Goal: Task Accomplishment & Management: Manage account settings

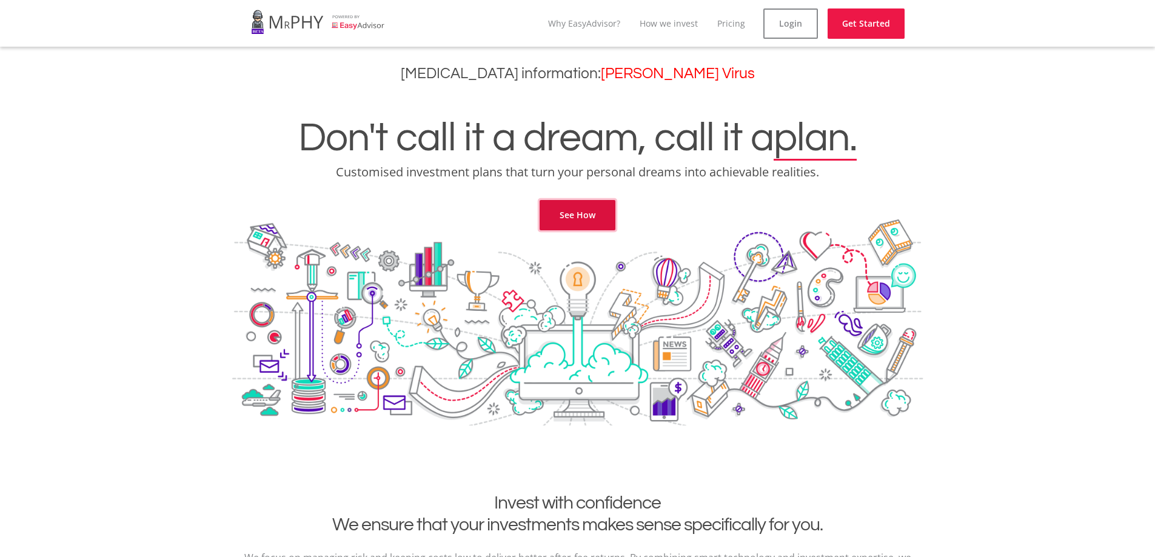
click at [584, 218] on link "See How" at bounding box center [577, 215] width 76 height 30
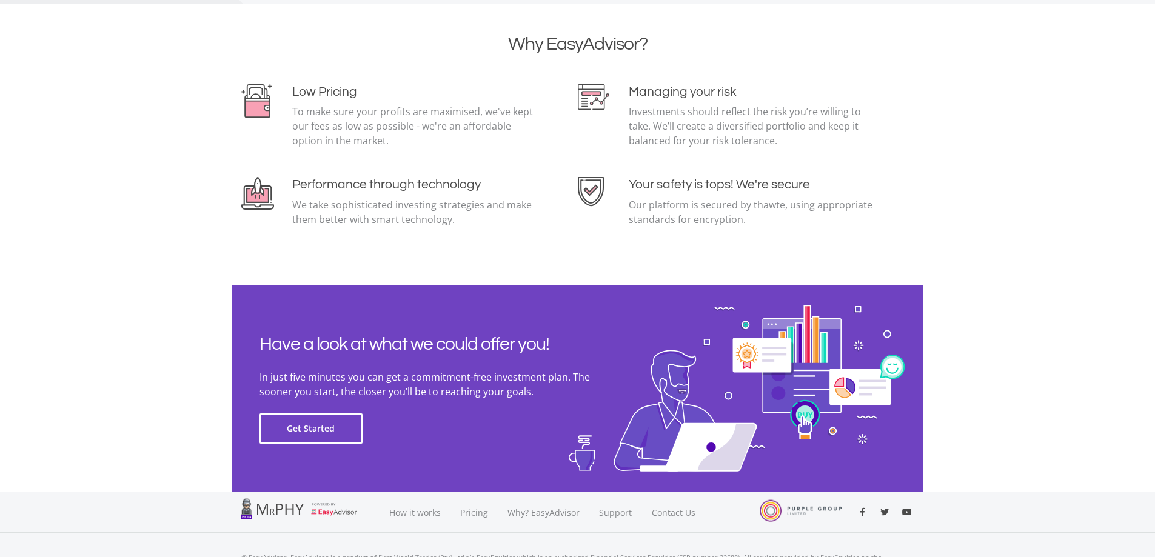
scroll to position [2631, 0]
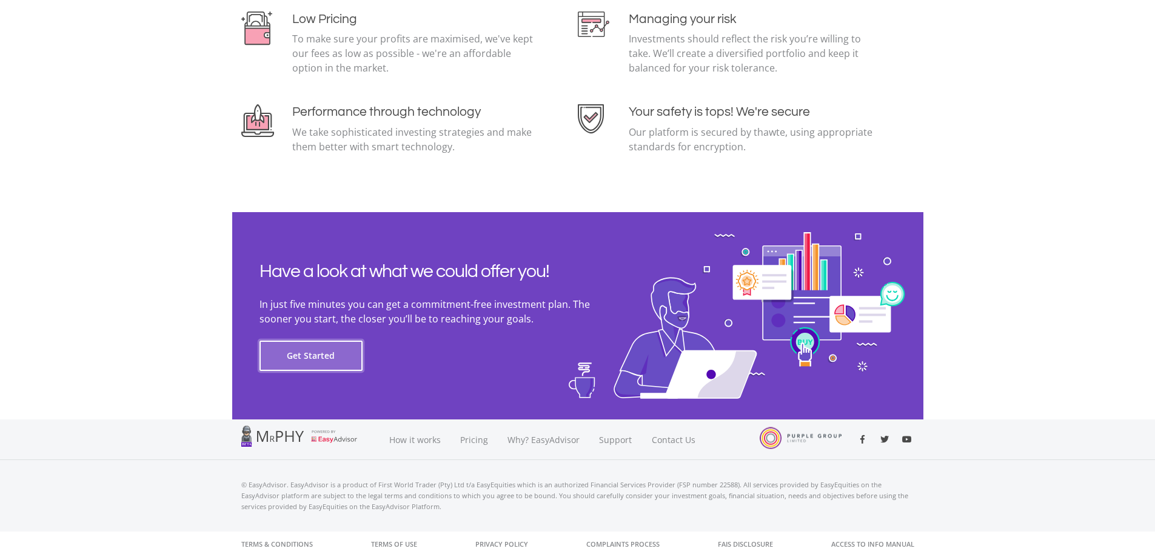
click at [329, 362] on button "Get Started" at bounding box center [310, 356] width 103 height 30
click at [299, 358] on button "Get Started" at bounding box center [310, 356] width 103 height 30
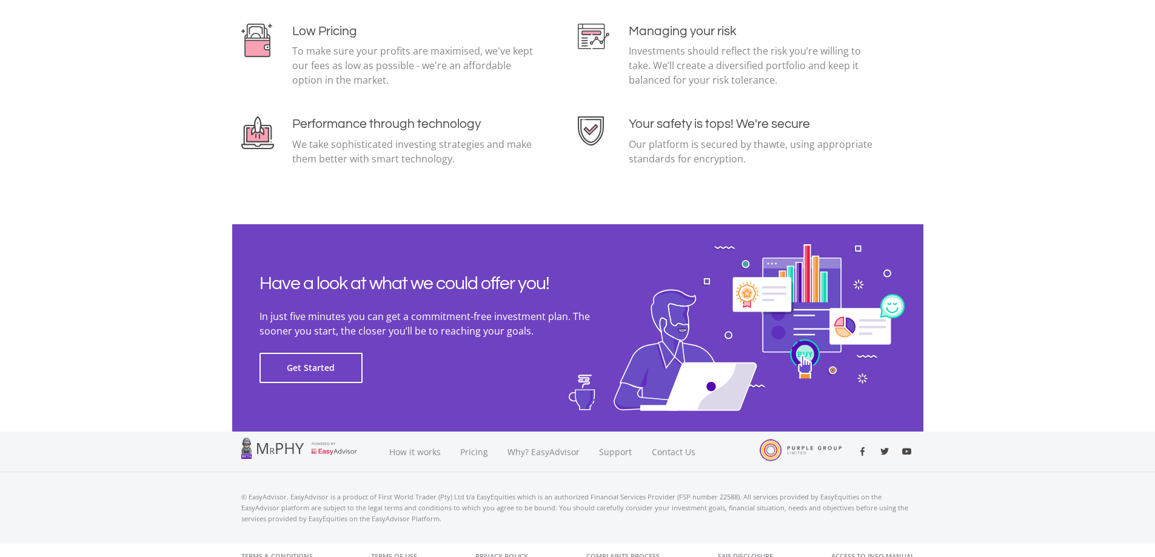
scroll to position [2631, 0]
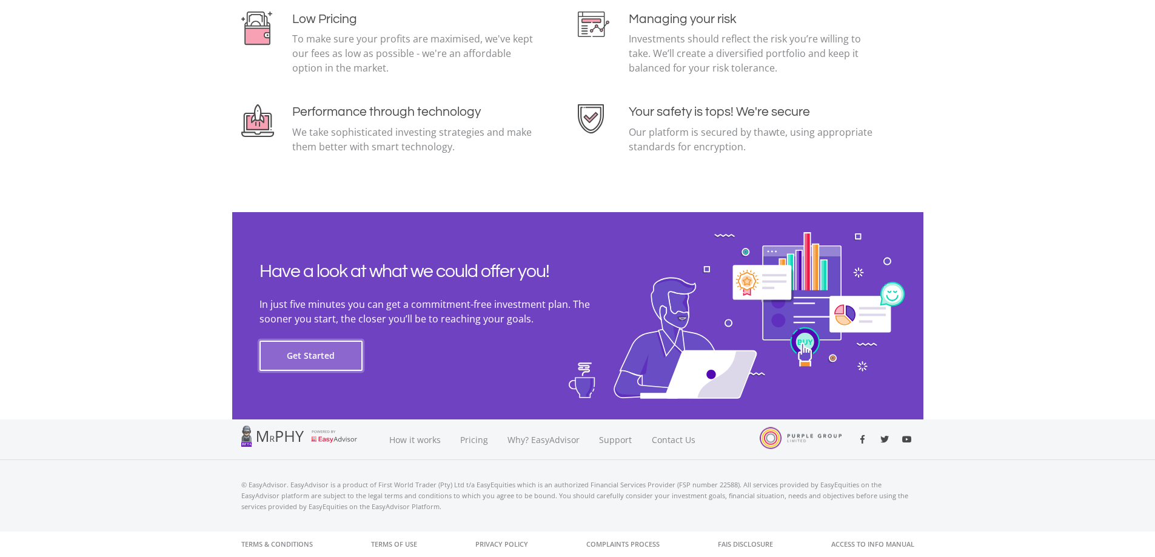
click at [307, 348] on button "Get Started" at bounding box center [310, 356] width 103 height 30
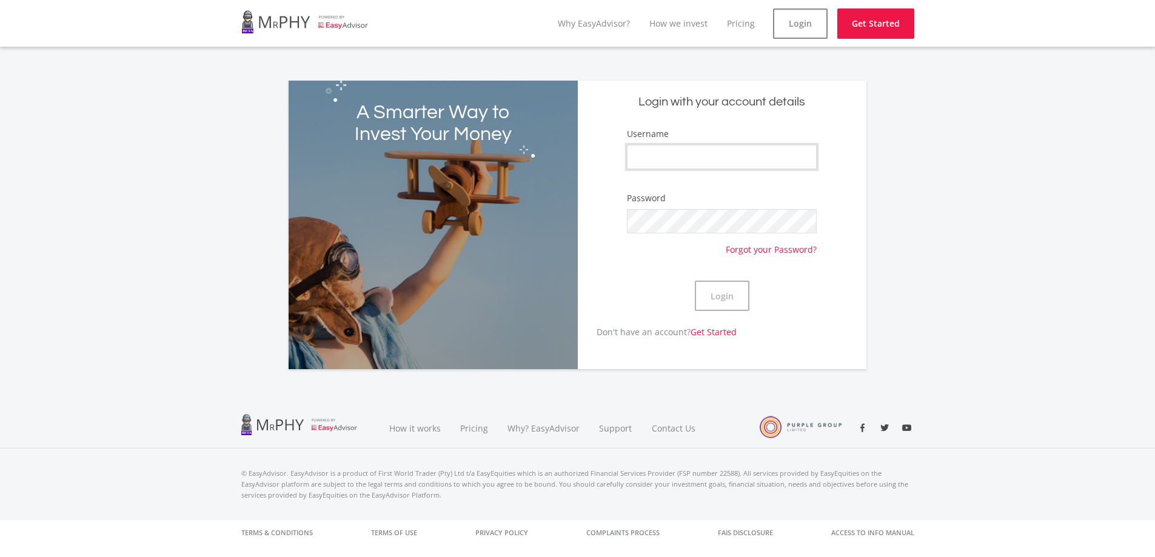
click at [788, 157] on input "Username" at bounding box center [721, 157] width 189 height 24
type input "Hamidha2806"
click at [716, 302] on button "Login" at bounding box center [722, 296] width 55 height 30
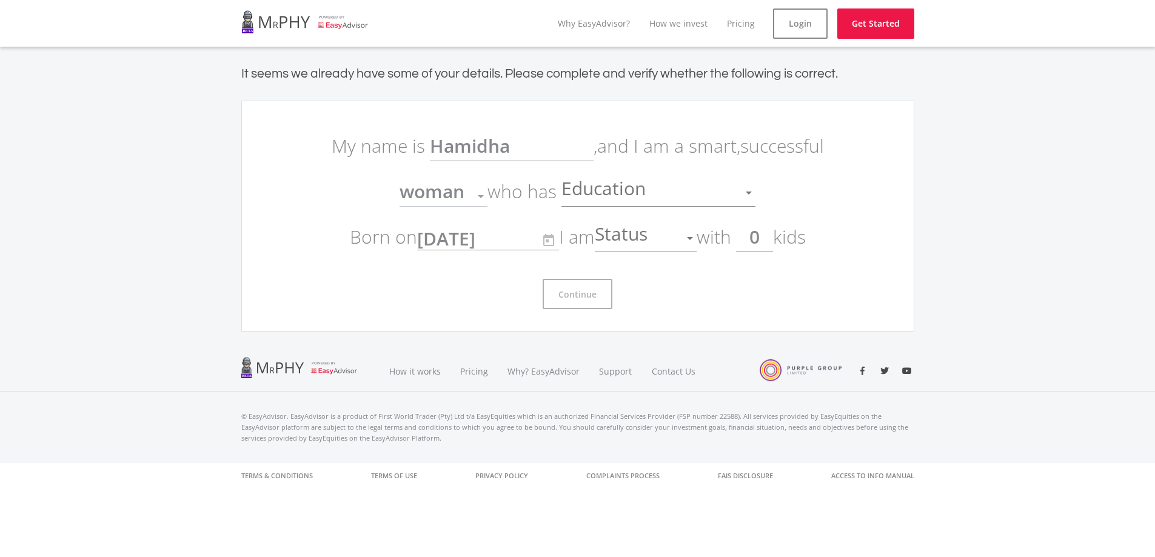
click at [676, 195] on div "Education" at bounding box center [649, 192] width 176 height 23
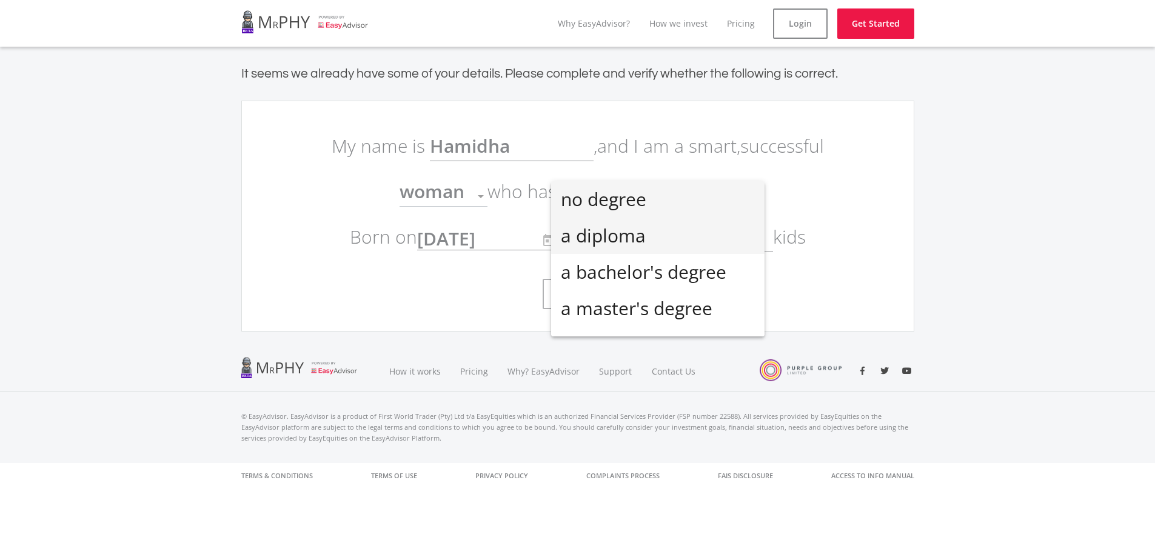
scroll to position [27, 0]
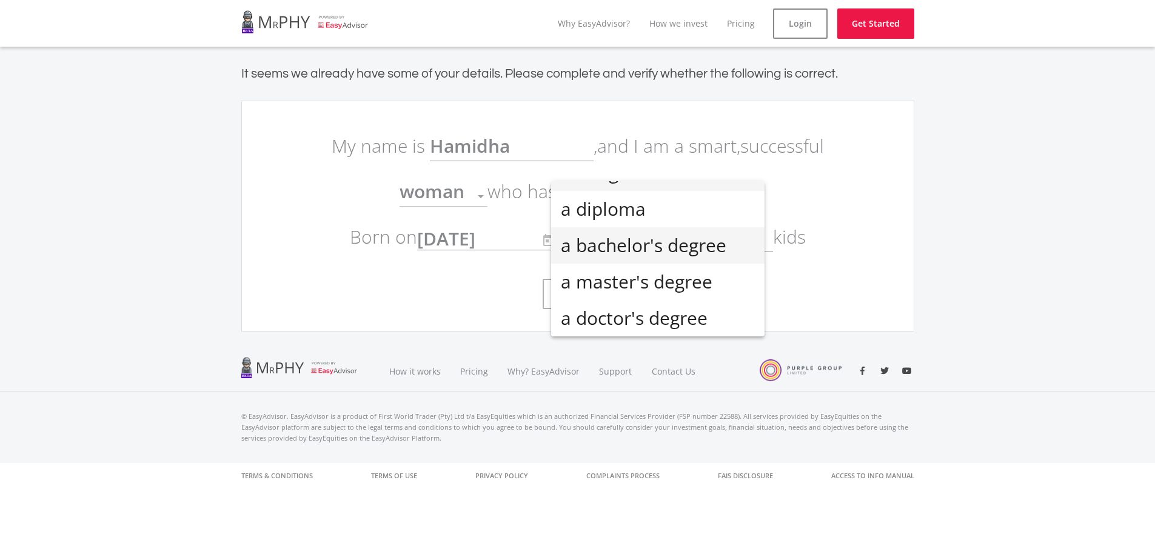
click at [703, 242] on span "a bachelor's degree" at bounding box center [658, 245] width 194 height 36
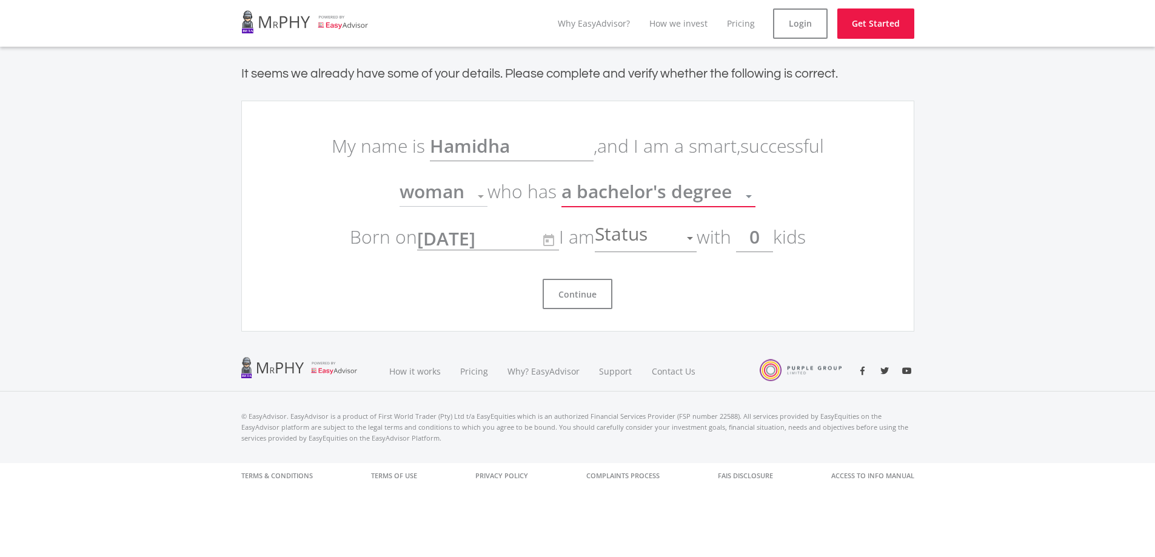
click at [699, 238] on div at bounding box center [689, 238] width 23 height 23
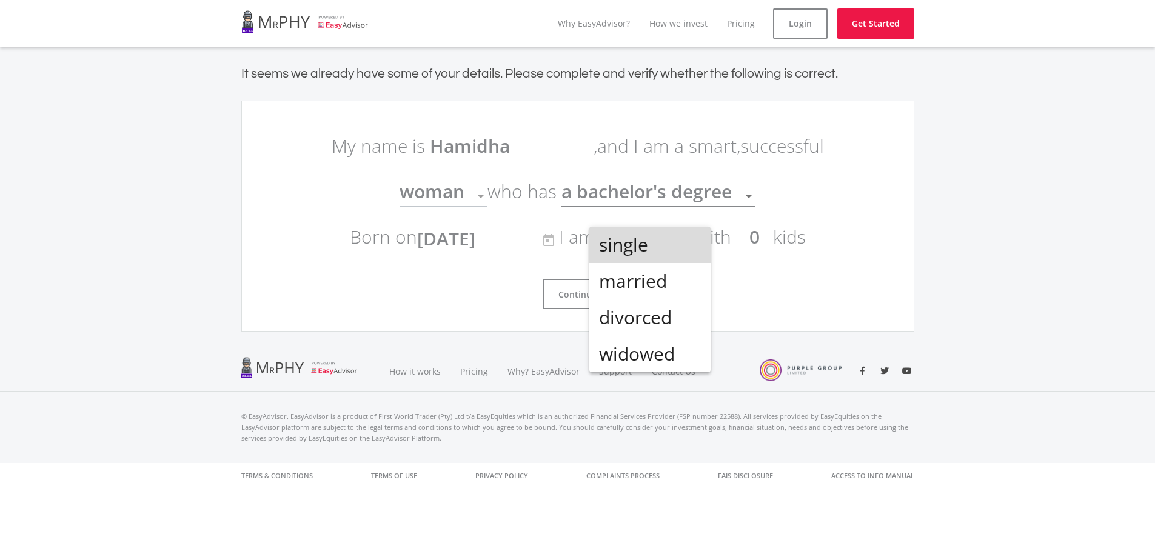
click at [668, 241] on span "single" at bounding box center [650, 245] width 102 height 36
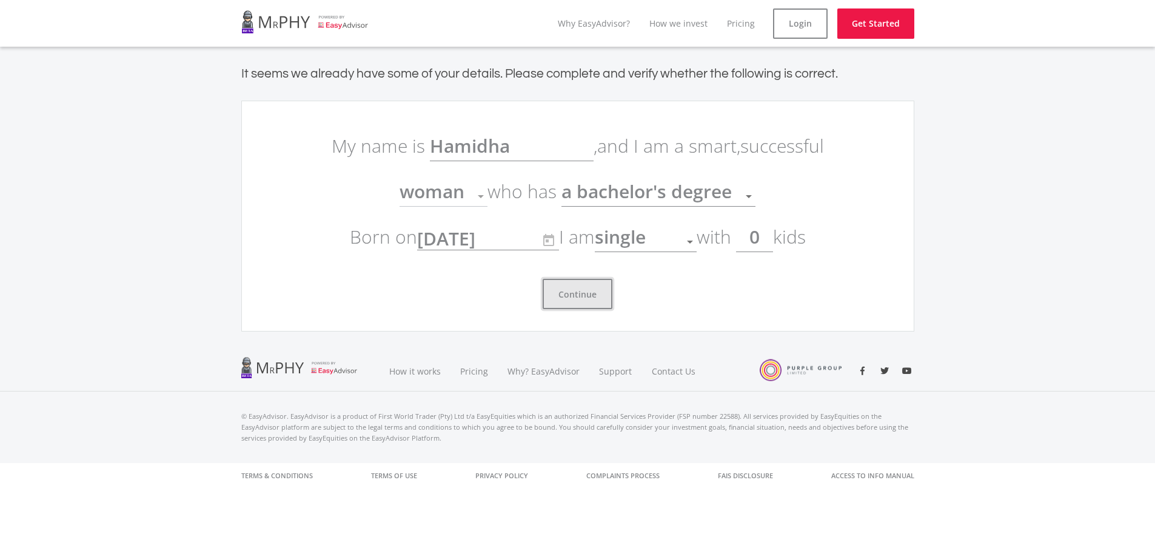
click at [589, 289] on button "Continue" at bounding box center [577, 294] width 70 height 30
click at [576, 296] on button "Continue" at bounding box center [577, 294] width 70 height 30
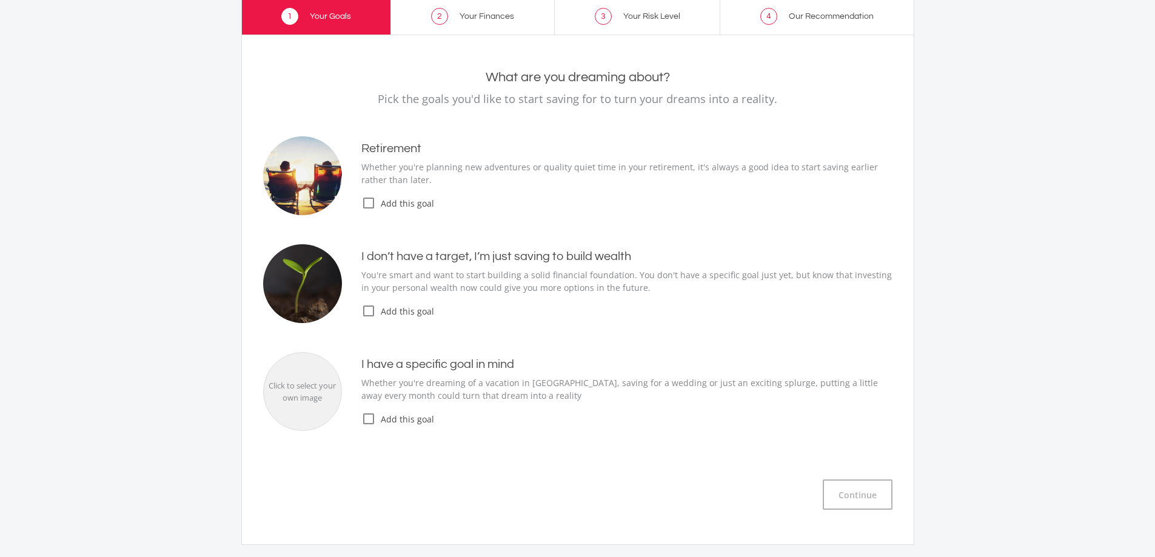
scroll to position [61, 0]
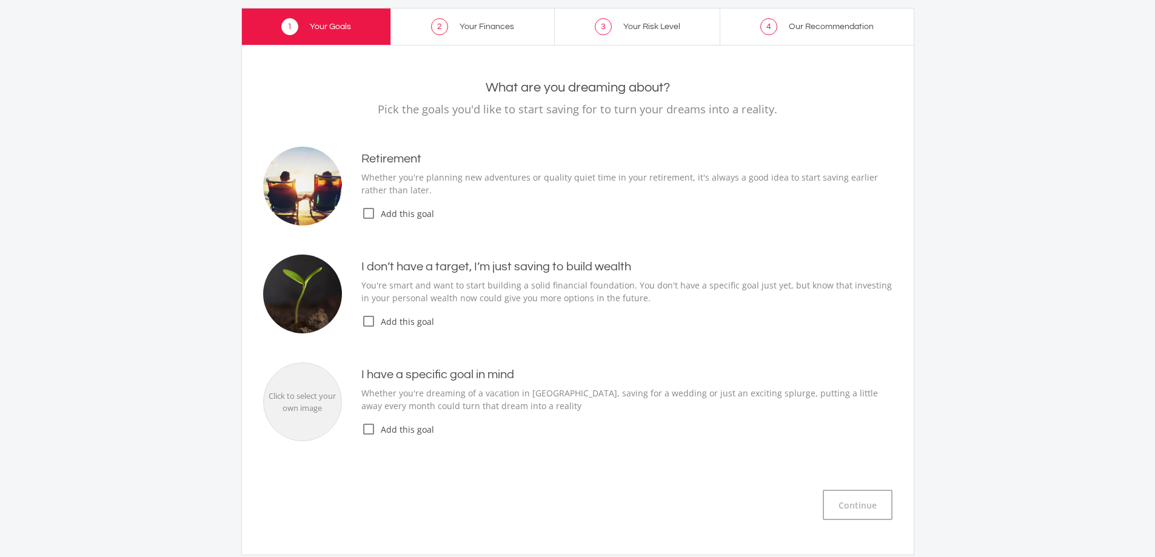
click at [367, 323] on icon "check_box_outline_blank" at bounding box center [368, 321] width 15 height 15
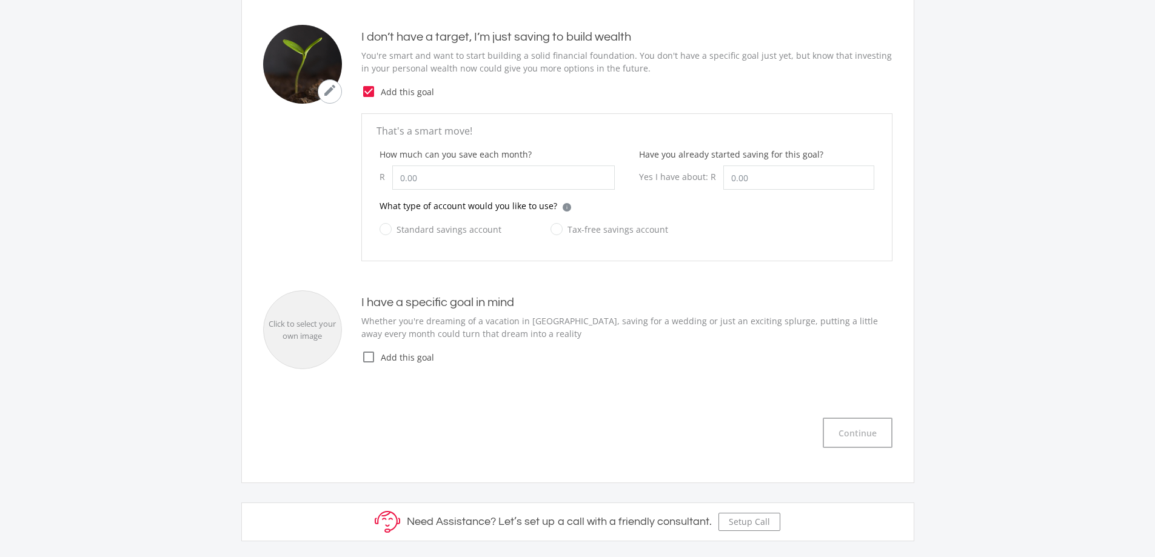
scroll to position [303, 0]
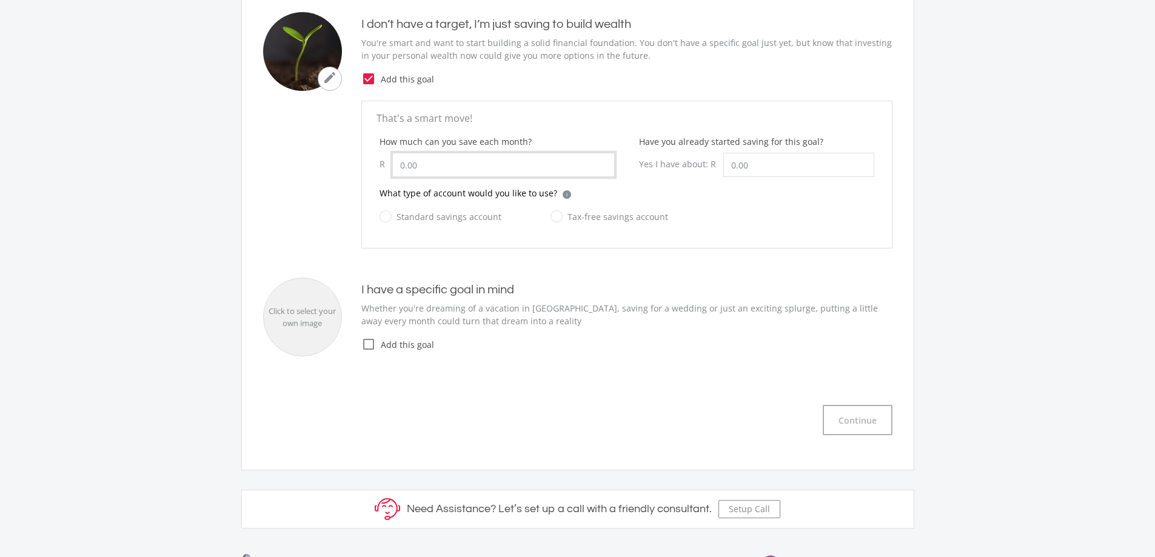
click at [456, 168] on input "How much can you save each month?" at bounding box center [503, 165] width 222 height 24
type input "2,000.00"
click at [553, 116] on p "That's a smart move!" at bounding box center [626, 118] width 501 height 15
click at [556, 218] on label "Tax-free savings account" at bounding box center [609, 216] width 118 height 15
click at [556, 218] on input "Tax-free savings account" at bounding box center [597, 224] width 118 height 24
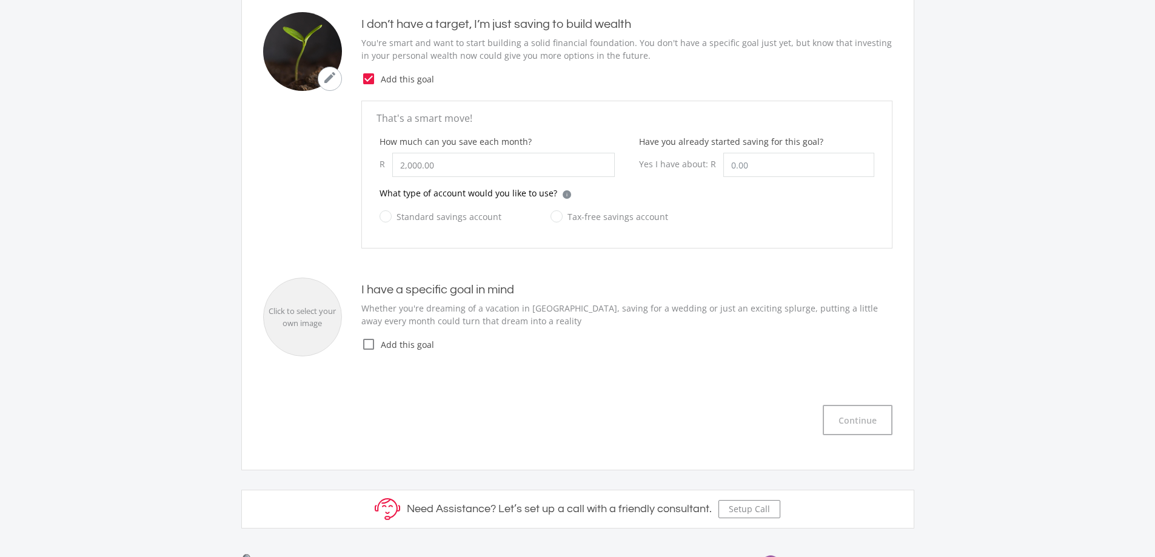
radio input "true"
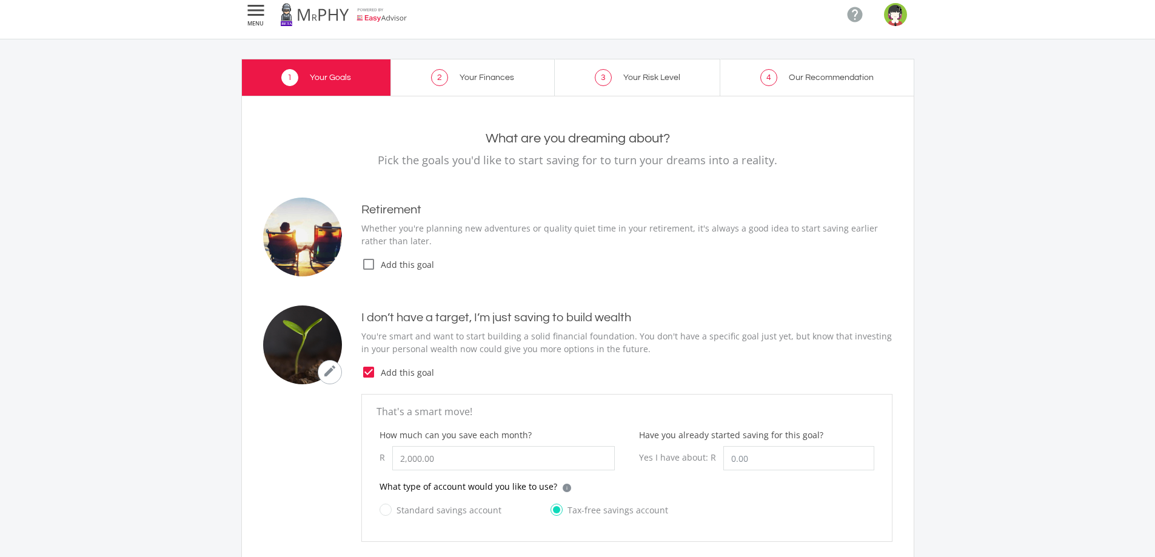
scroll to position [0, 0]
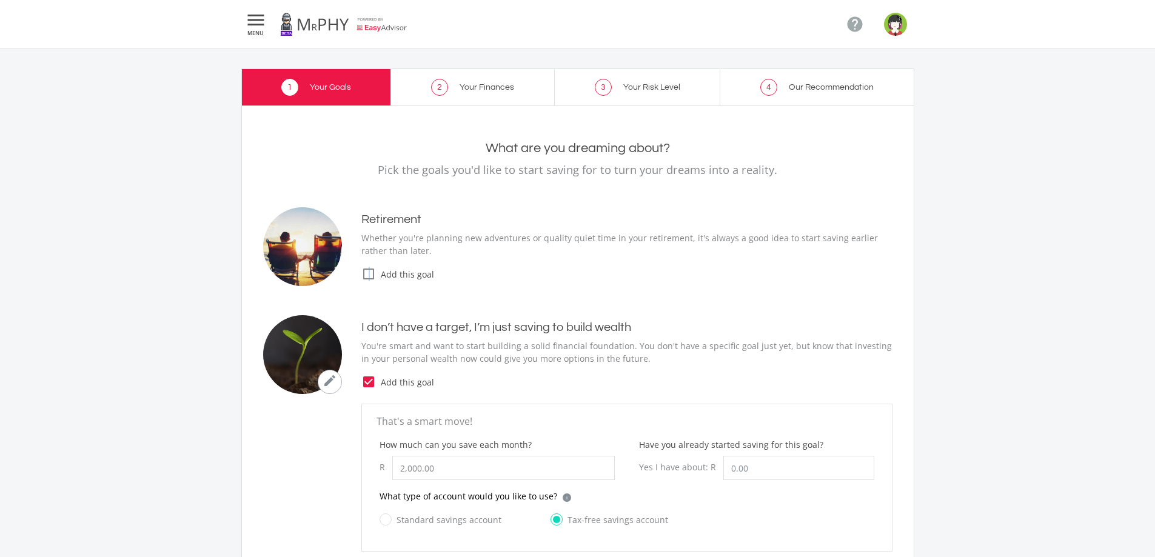
click at [369, 276] on icon "check_box_outline_blank" at bounding box center [368, 274] width 15 height 15
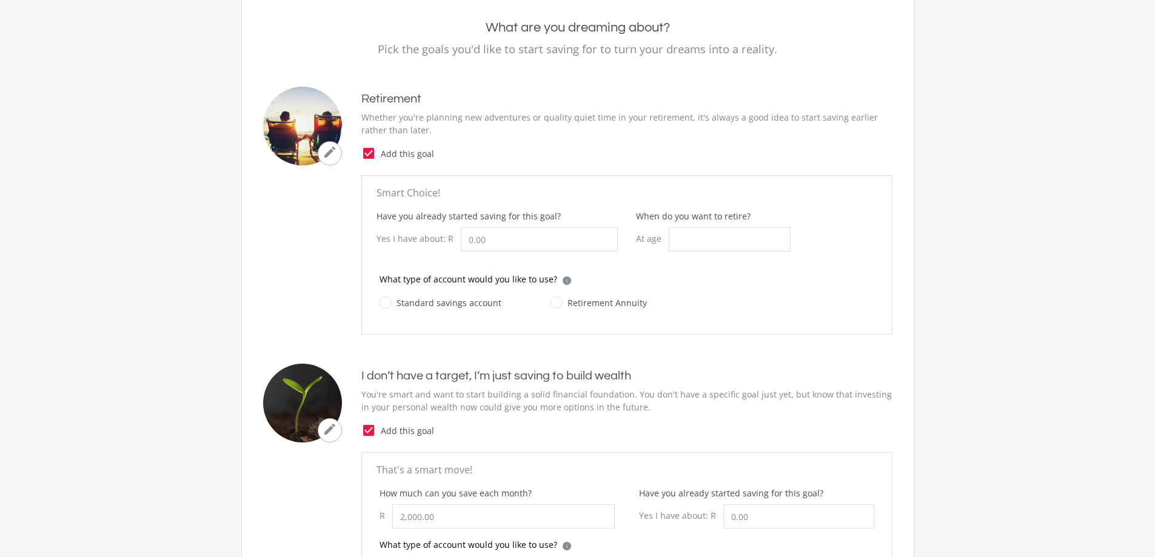
scroll to position [121, 0]
drag, startPoint x: 492, startPoint y: 238, endPoint x: 455, endPoint y: 241, distance: 37.1
click at [455, 241] on div "Yes I have about: R" at bounding box center [496, 239] width 241 height 24
type input "870,000.00"
click at [714, 242] on input "When do you want to retire?" at bounding box center [730, 239] width 122 height 24
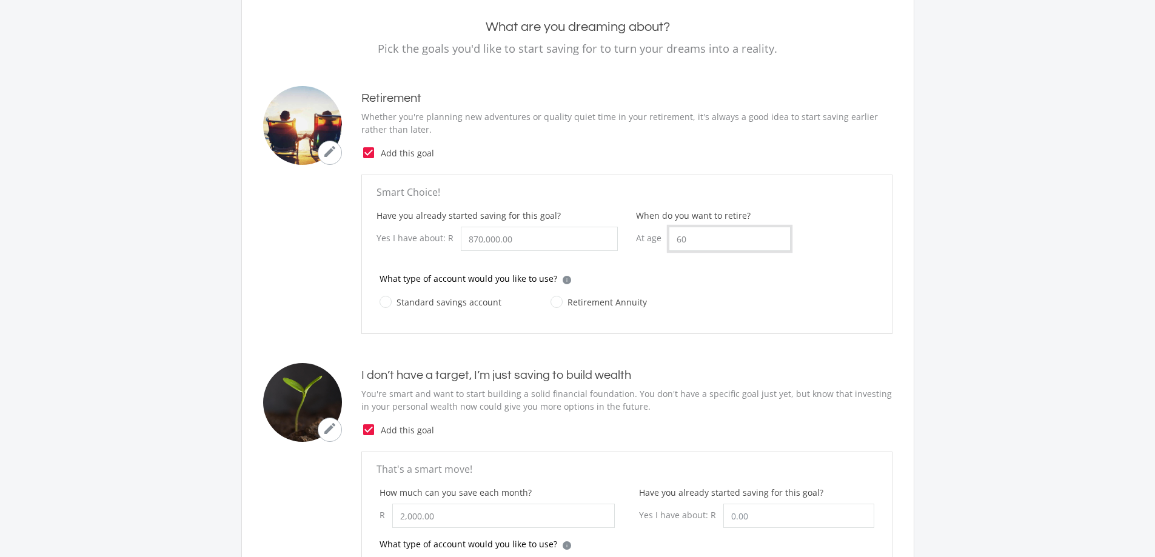
type input "60"
click at [653, 283] on div "What type of account would you like to use? i Which account type should I choos…" at bounding box center [626, 283] width 495 height 22
click at [550, 304] on label "Retirement Annuity" at bounding box center [598, 302] width 96 height 15
click at [548, 304] on input "Retirement Annuity" at bounding box center [586, 309] width 96 height 24
radio input "true"
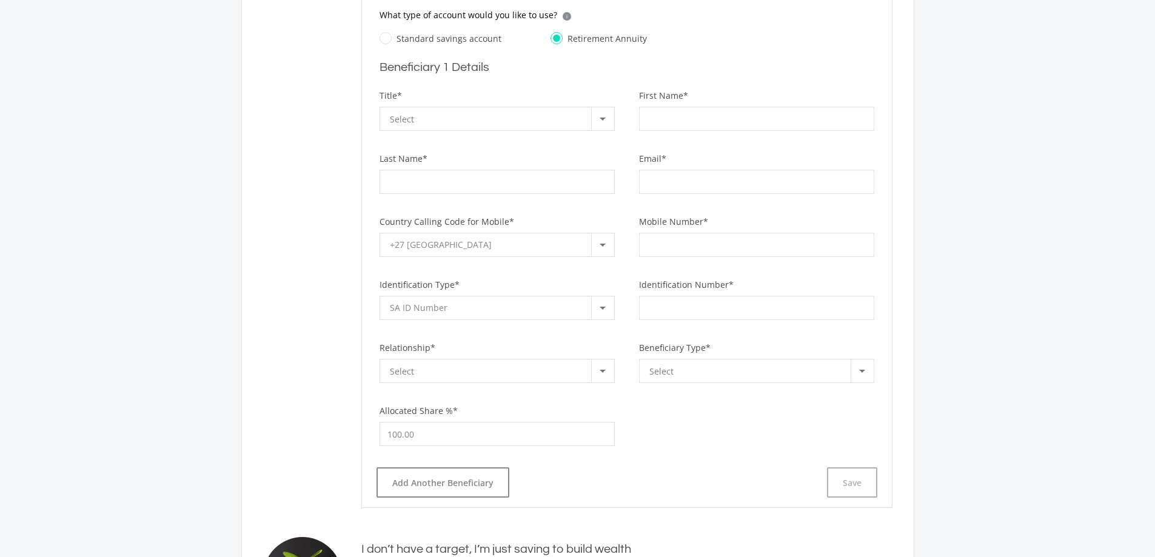
scroll to position [364, 0]
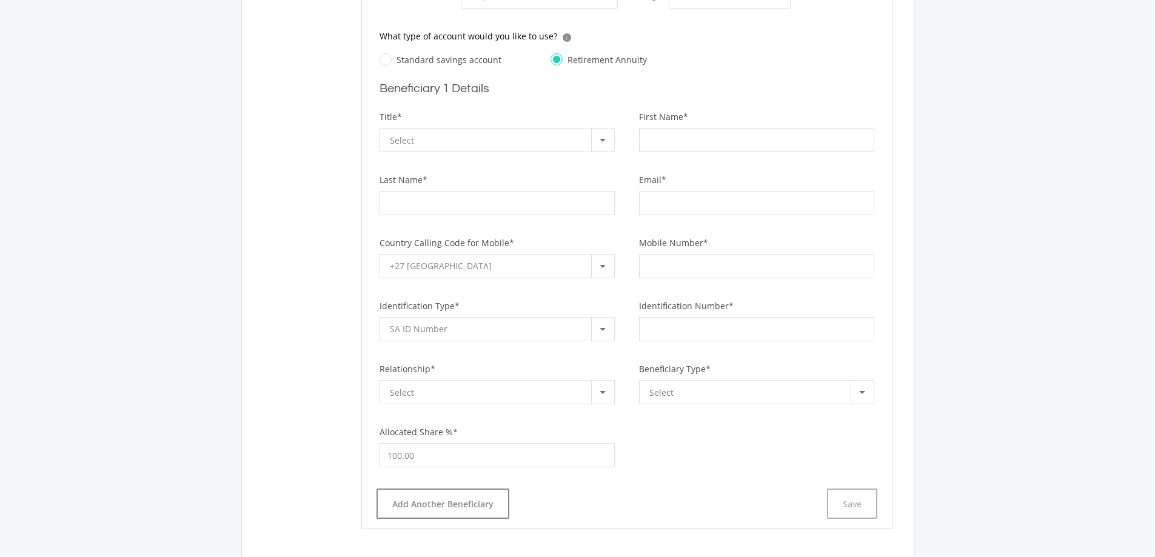
click at [603, 136] on div at bounding box center [602, 140] width 23 height 23
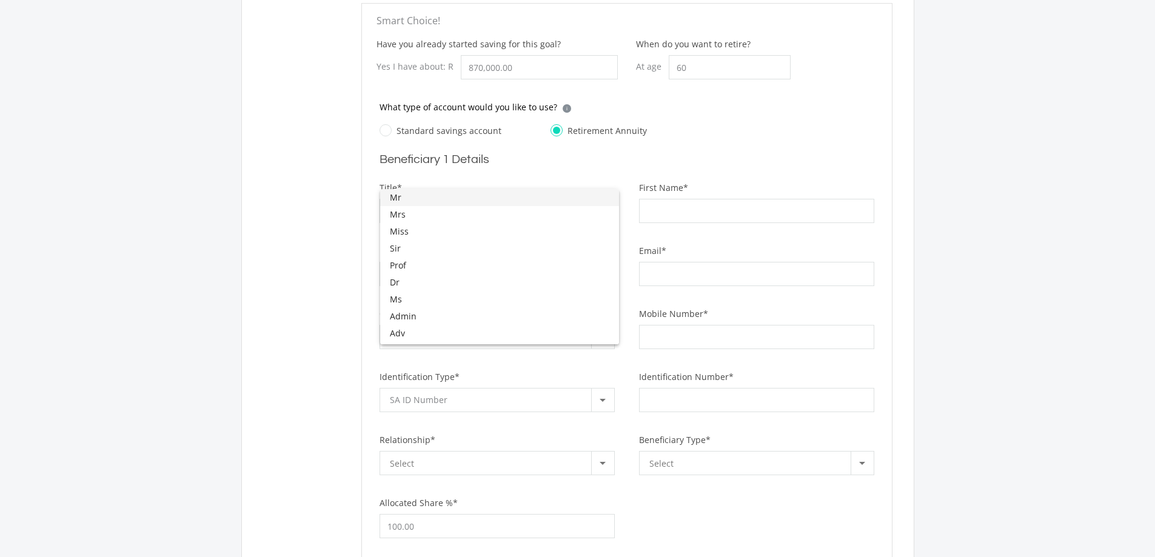
scroll to position [303, 0]
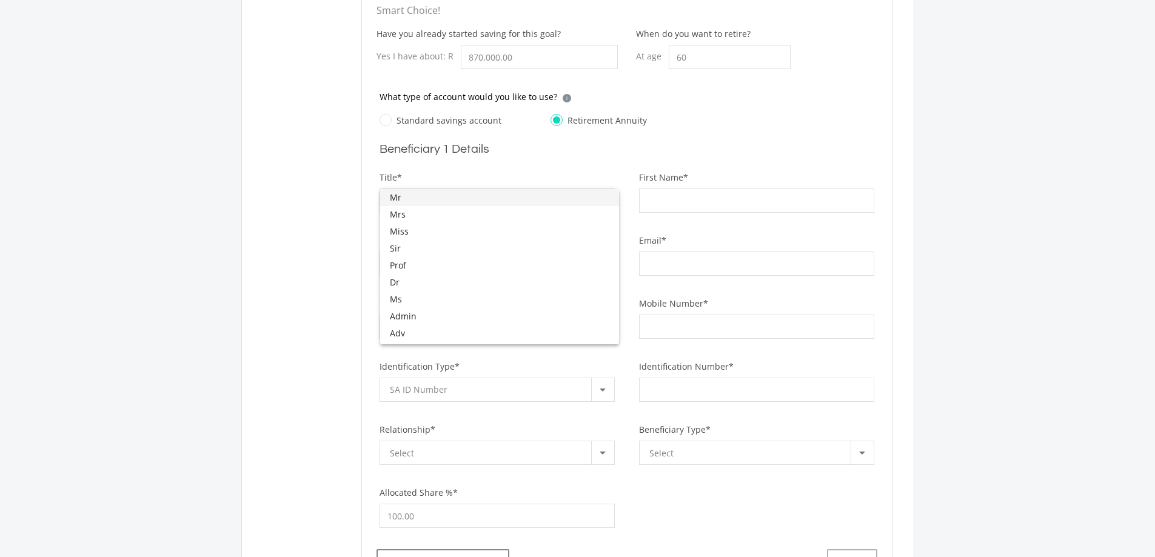
click at [1001, 196] on div at bounding box center [577, 278] width 1155 height 557
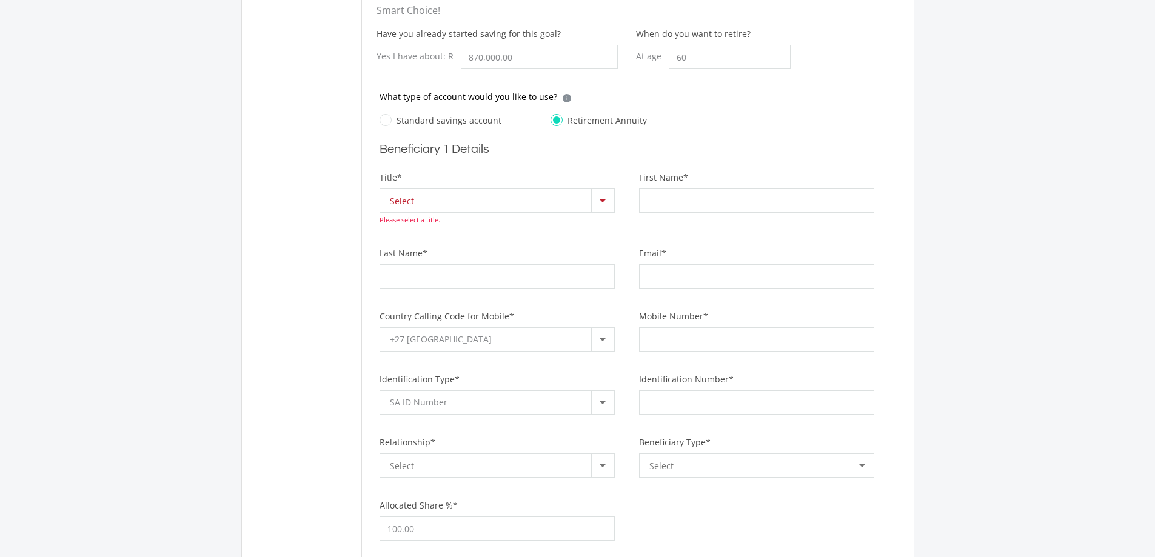
click at [387, 119] on label "Standard savings account" at bounding box center [440, 120] width 122 height 15
click at [387, 119] on input "Standard savings account" at bounding box center [428, 127] width 122 height 24
radio input "true"
radio input "false"
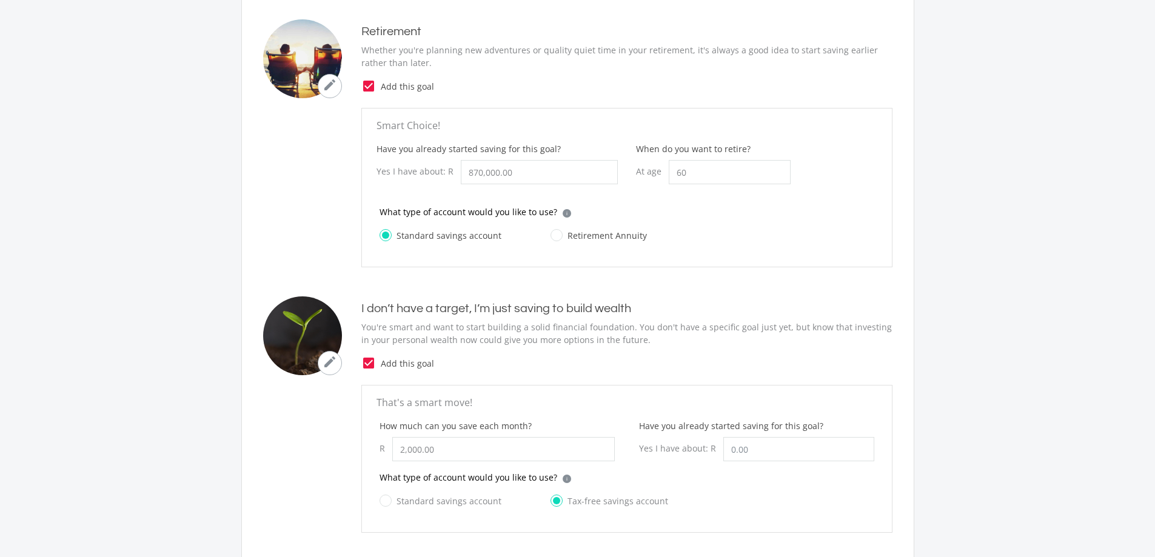
scroll to position [182, 0]
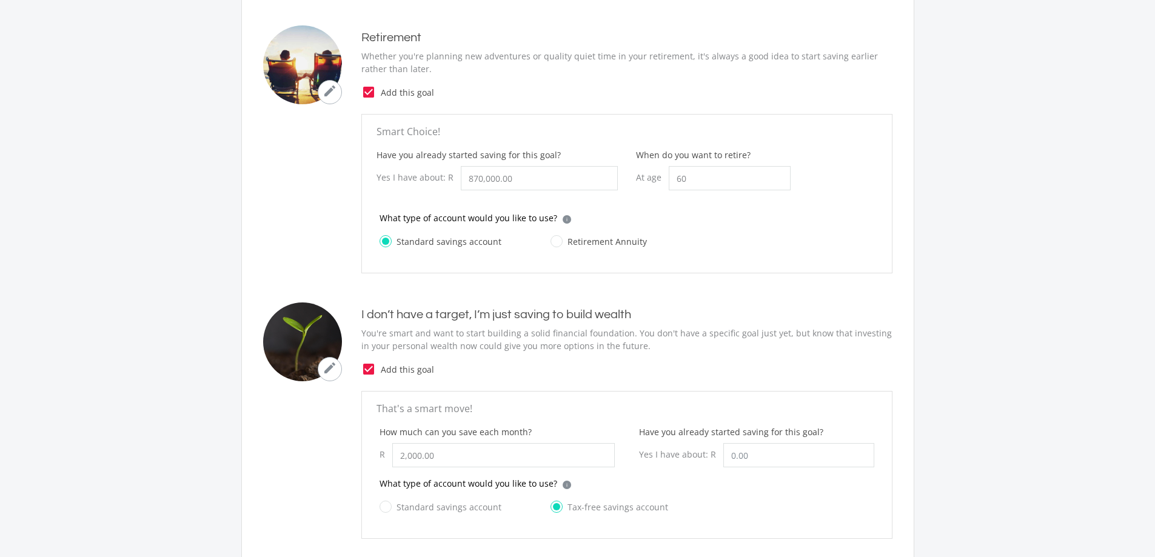
click at [366, 91] on icon "check_box" at bounding box center [368, 92] width 15 height 15
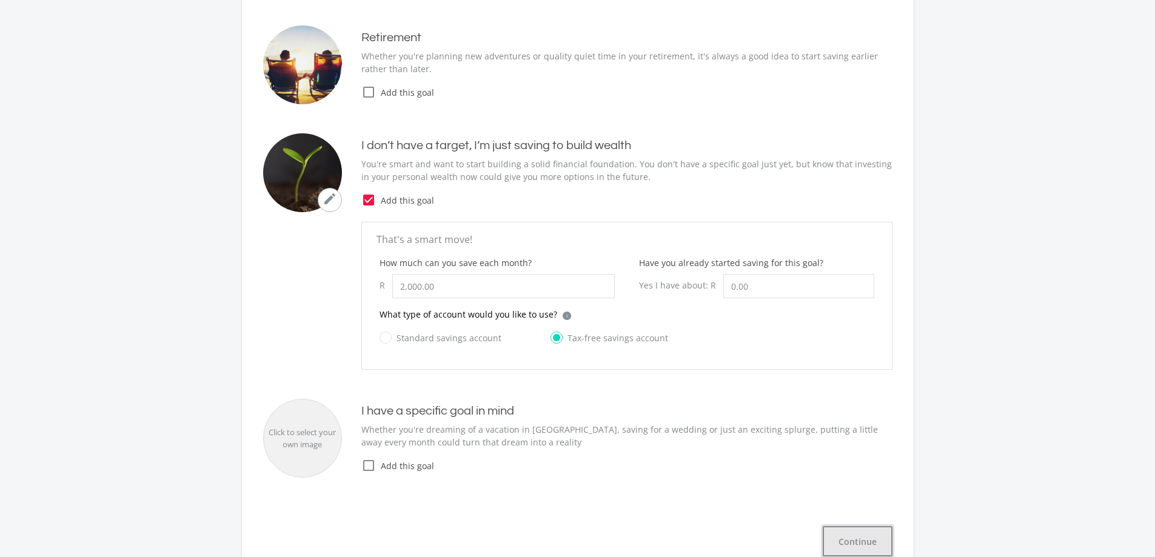
click at [850, 547] on button "Continue" at bounding box center [858, 541] width 70 height 30
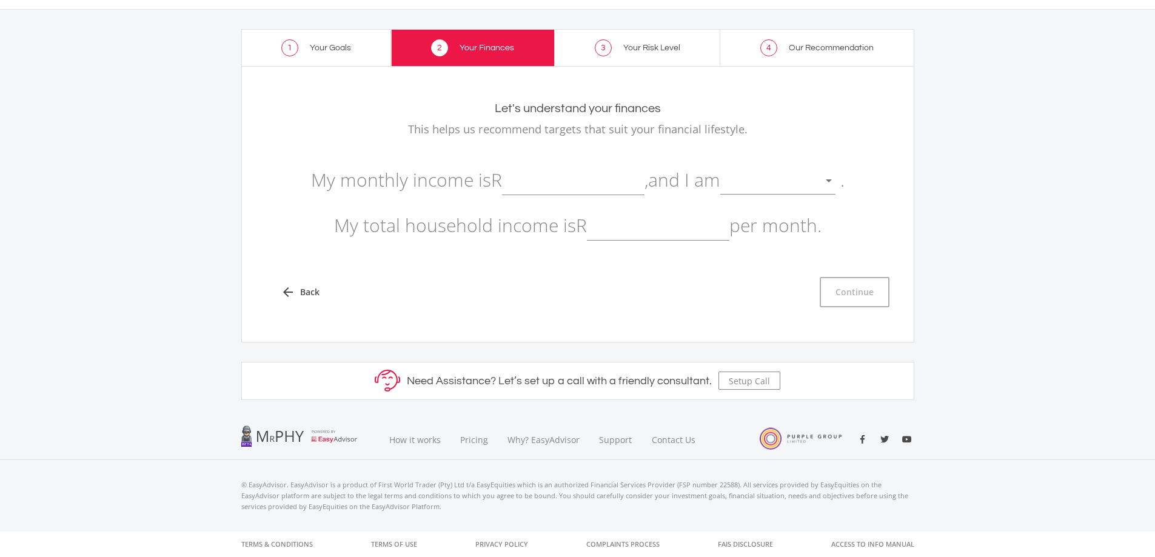
scroll to position [39, 0]
click at [583, 182] on input "text" at bounding box center [573, 180] width 142 height 30
click at [832, 182] on div at bounding box center [829, 180] width 6 height 3
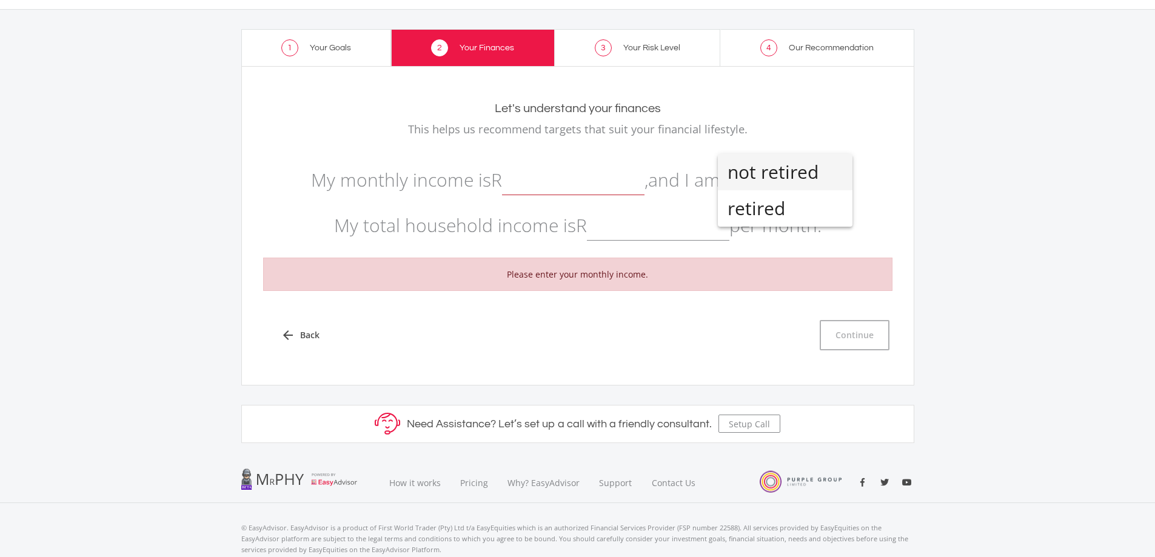
click at [810, 175] on span "not retired" at bounding box center [784, 172] width 115 height 36
click at [613, 180] on input "text" at bounding box center [573, 180] width 142 height 30
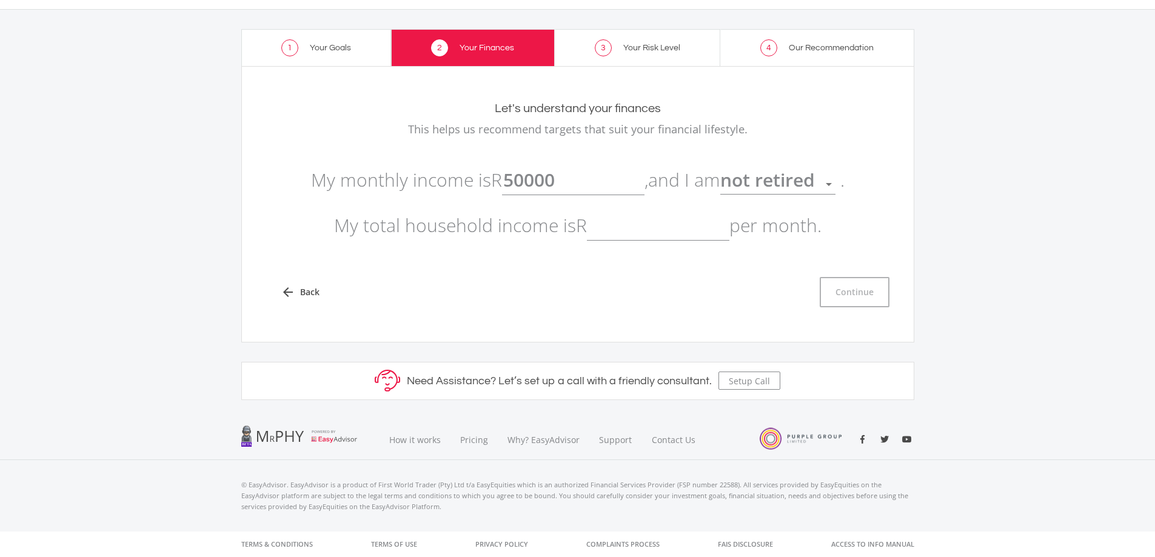
type input "50,000.00"
click at [901, 208] on div "Let's understand your finances This helps us recommend targets that suit your f…" at bounding box center [577, 204] width 673 height 276
click at [648, 222] on input "text" at bounding box center [658, 225] width 142 height 30
type input "50,000.00"
click at [972, 253] on ee-setup-page "1 Your Goals 2 Your Finances 3 Your Risk Level 4 Our Recommendation Your Financ…" at bounding box center [577, 215] width 1155 height 410
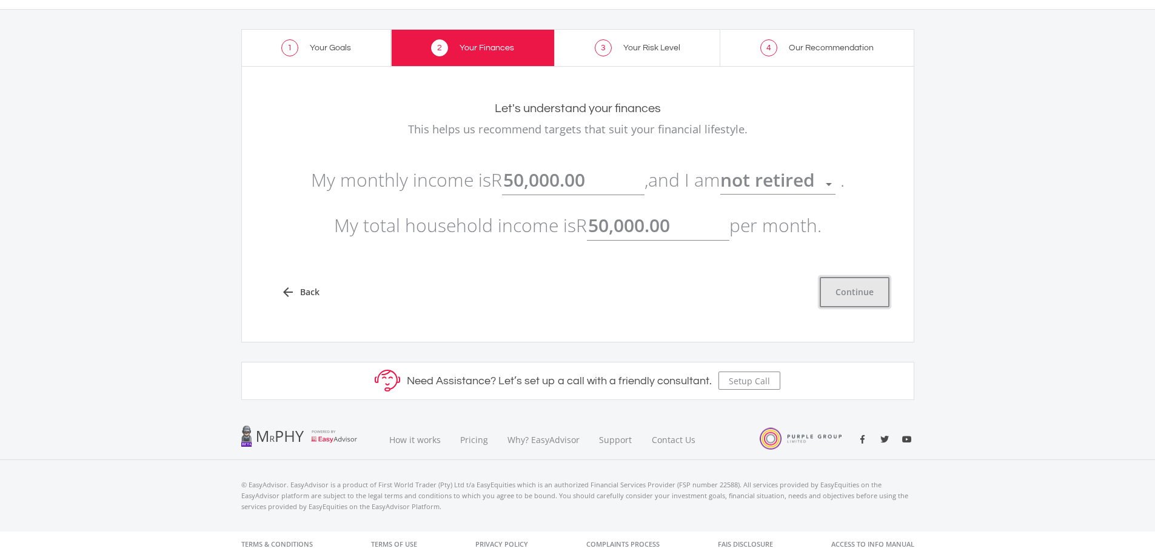
click at [873, 296] on button "Continue" at bounding box center [855, 292] width 70 height 30
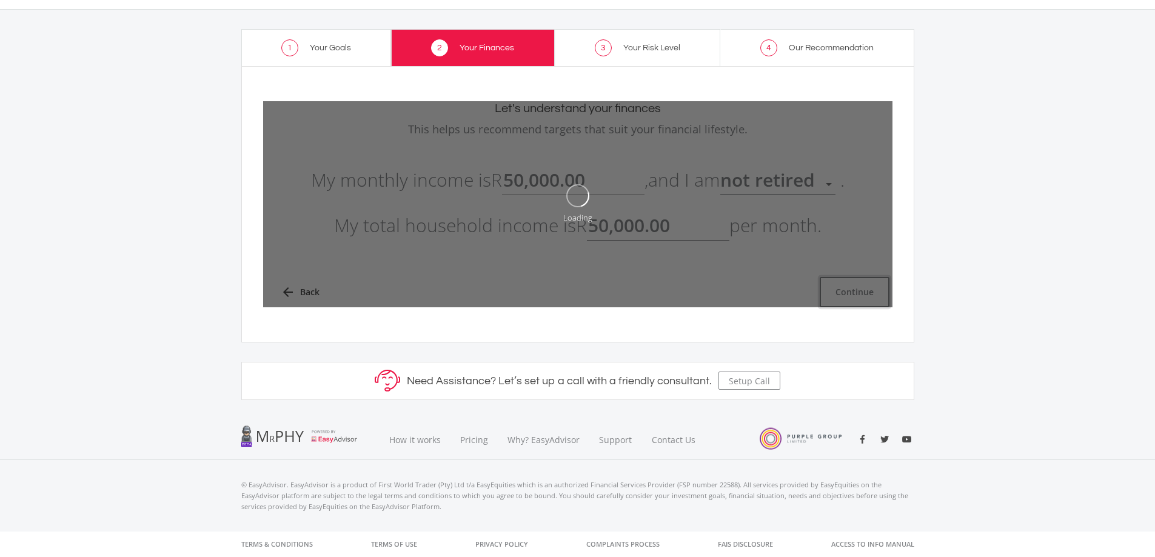
type input "50000"
type input "50,000.00"
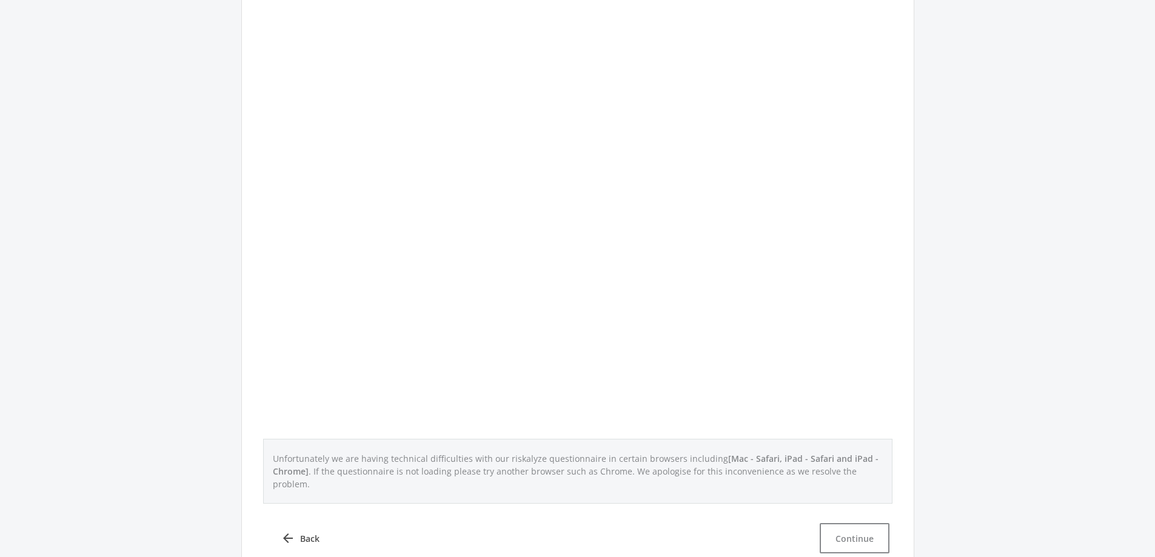
scroll to position [242, 0]
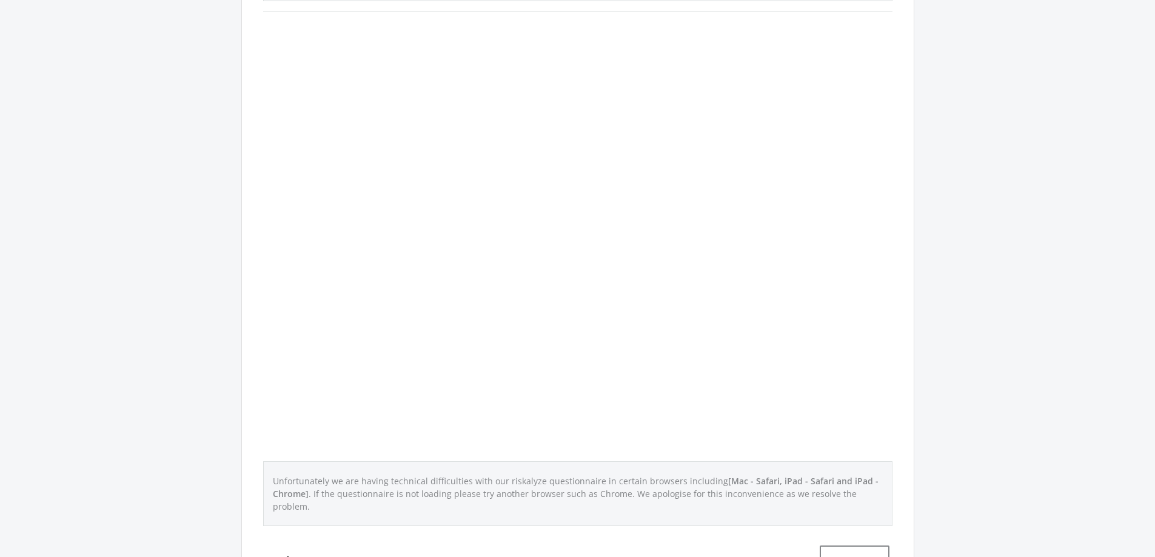
click at [743, 283] on div "What’s your risk number? How much risk can you handle in six months? How do we …" at bounding box center [577, 212] width 629 height 628
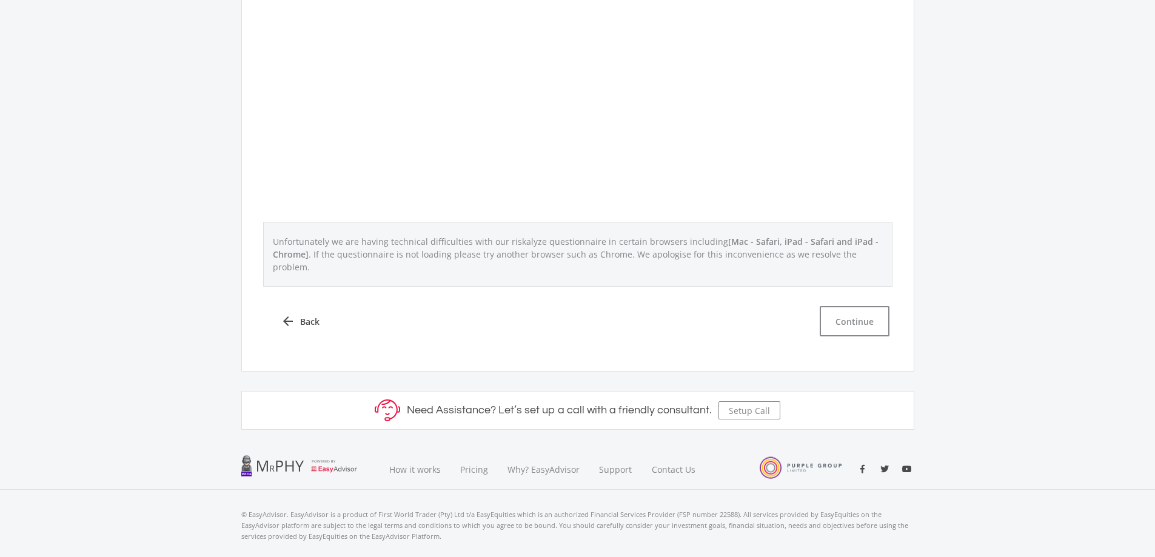
scroll to position [499, 0]
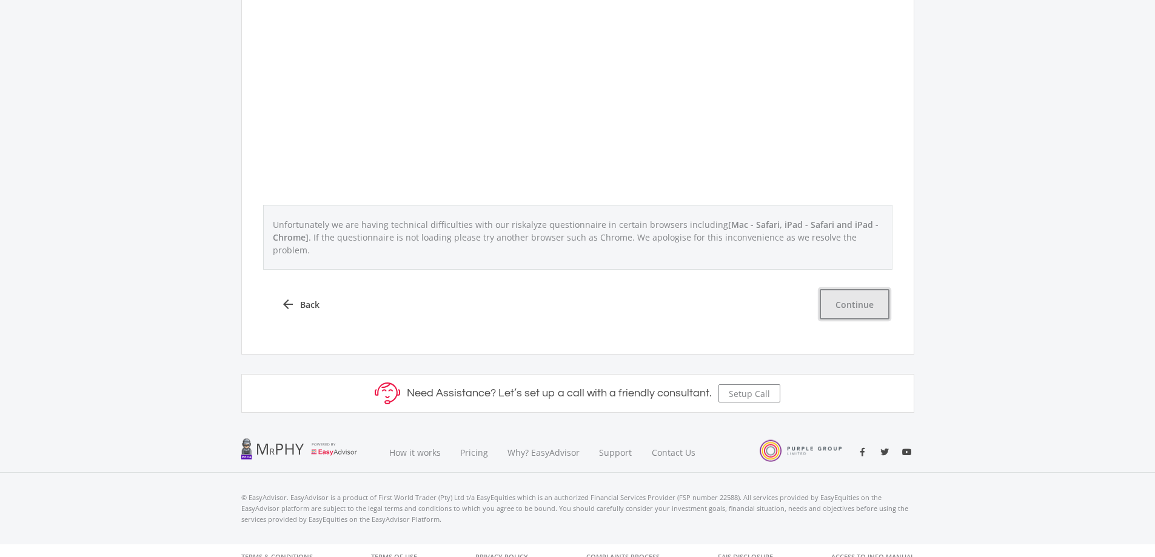
click at [847, 292] on button "Continue" at bounding box center [855, 304] width 70 height 30
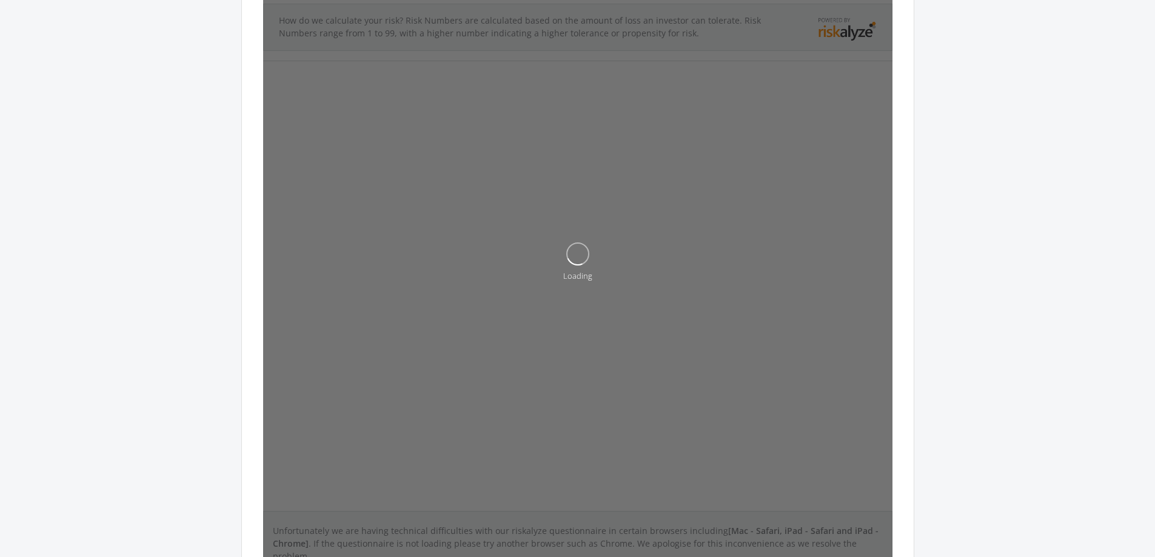
scroll to position [14, 0]
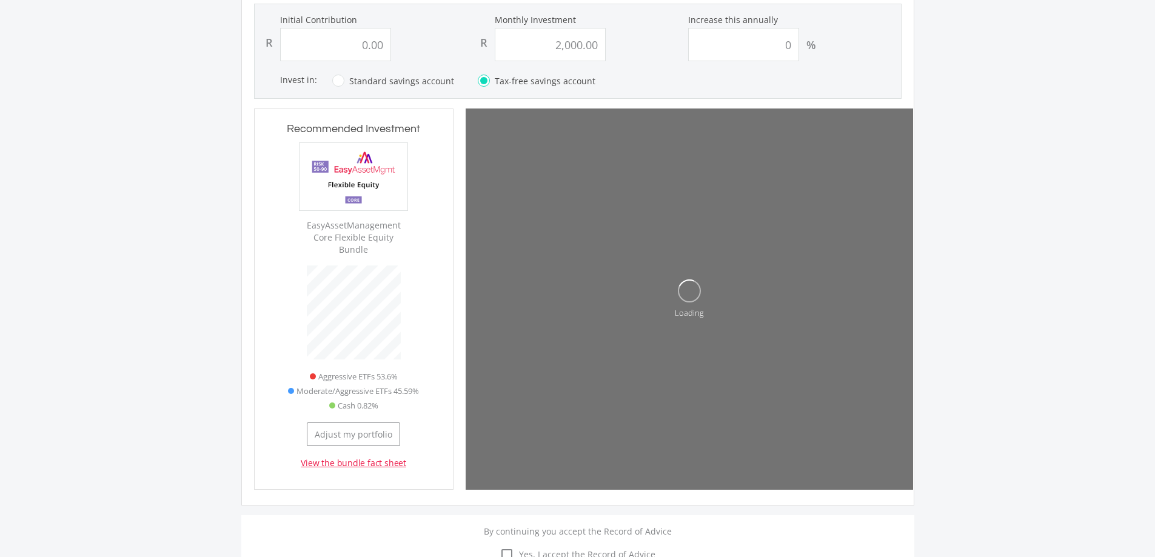
scroll to position [97, 0]
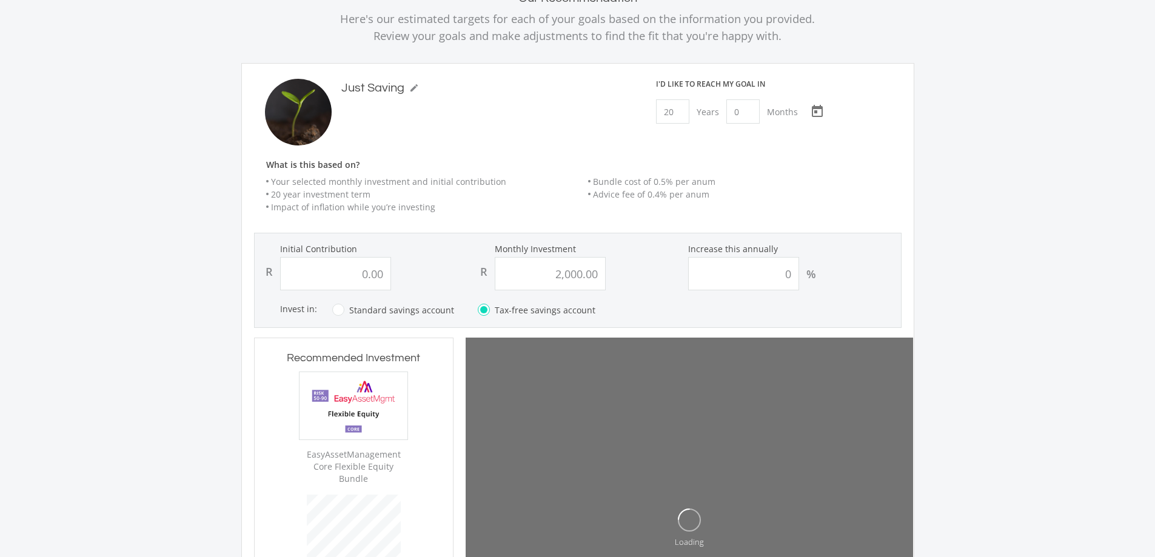
type input "0"
type input "2000"
type input "0.00"
type input "2,000.00"
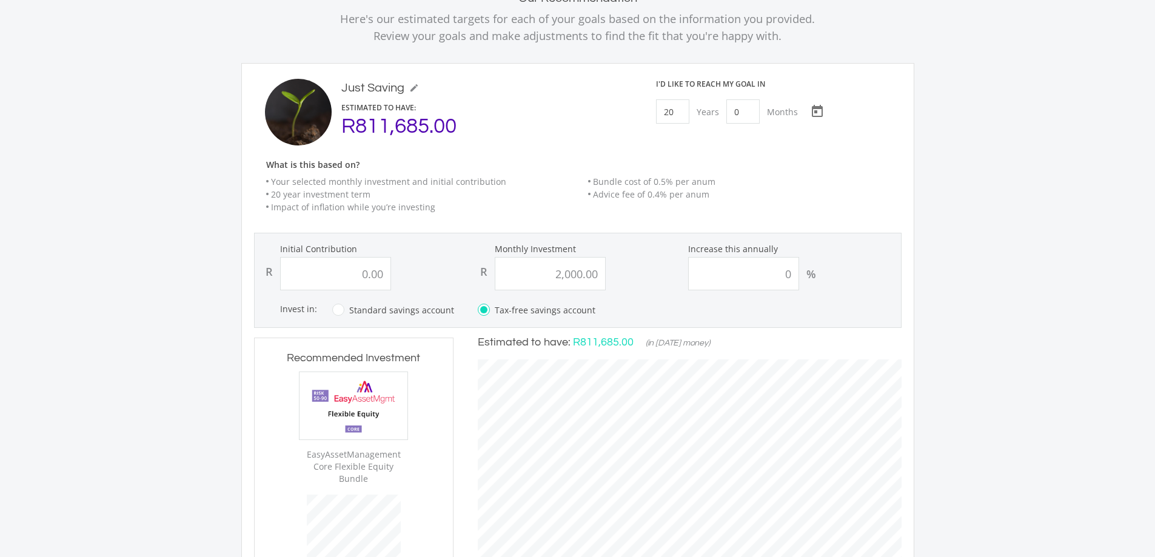
scroll to position [218, 0]
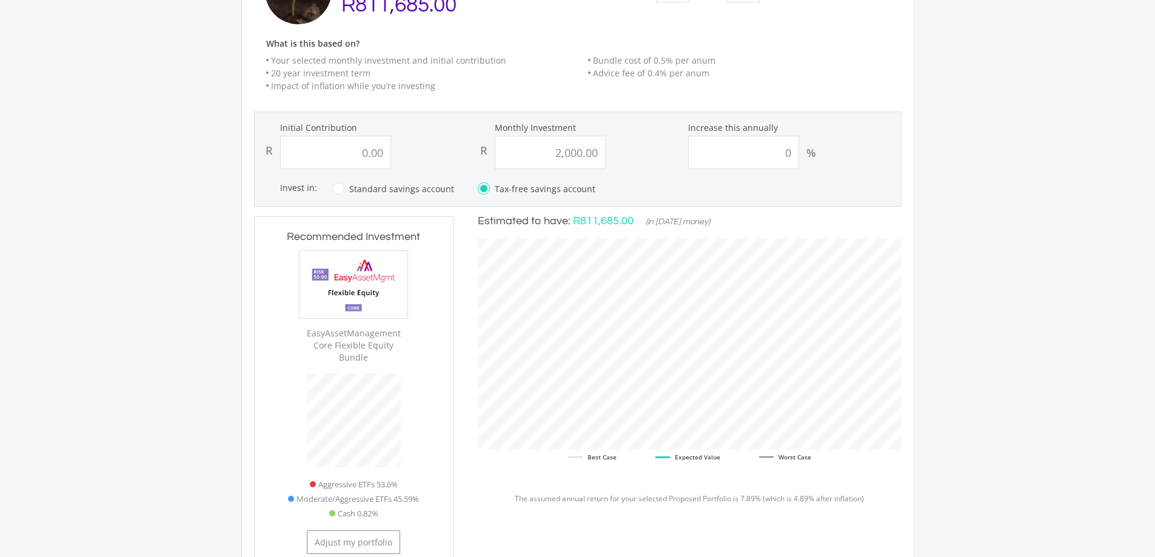
click at [339, 190] on label "Standard savings account" at bounding box center [393, 188] width 122 height 15
click at [339, 190] on input "Standard savings account" at bounding box center [381, 196] width 122 height 24
radio input "true"
radio input "false"
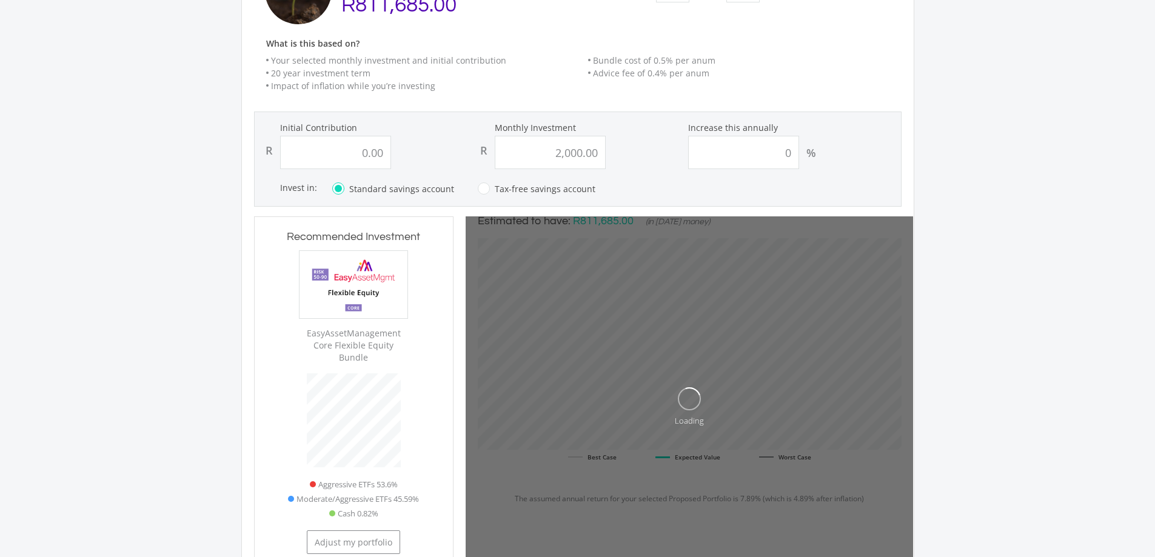
type input "0"
type input "2000"
type input "0.00"
type input "2,000.00"
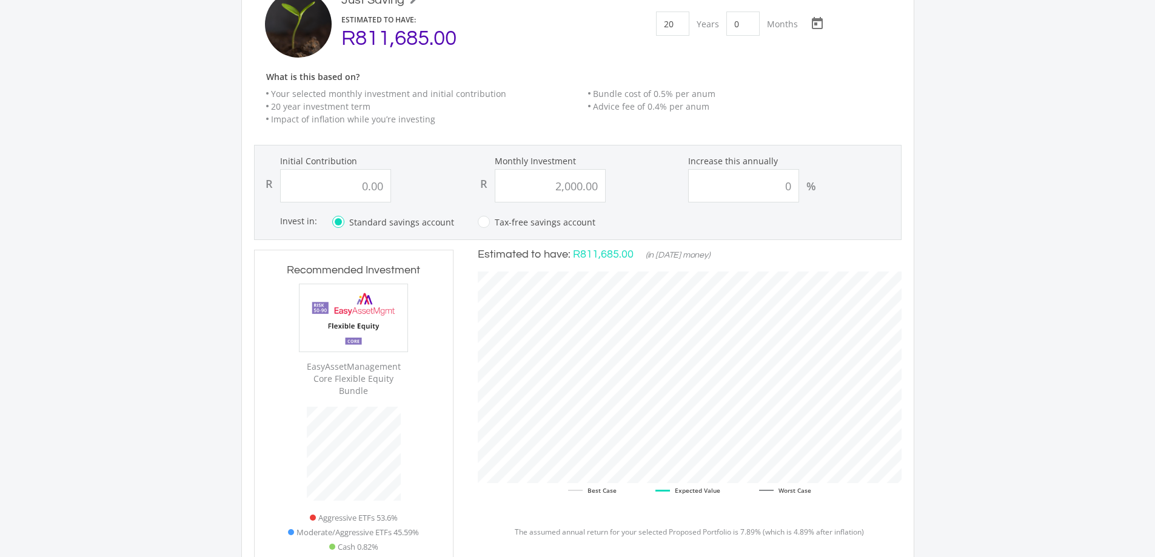
scroll to position [158, 0]
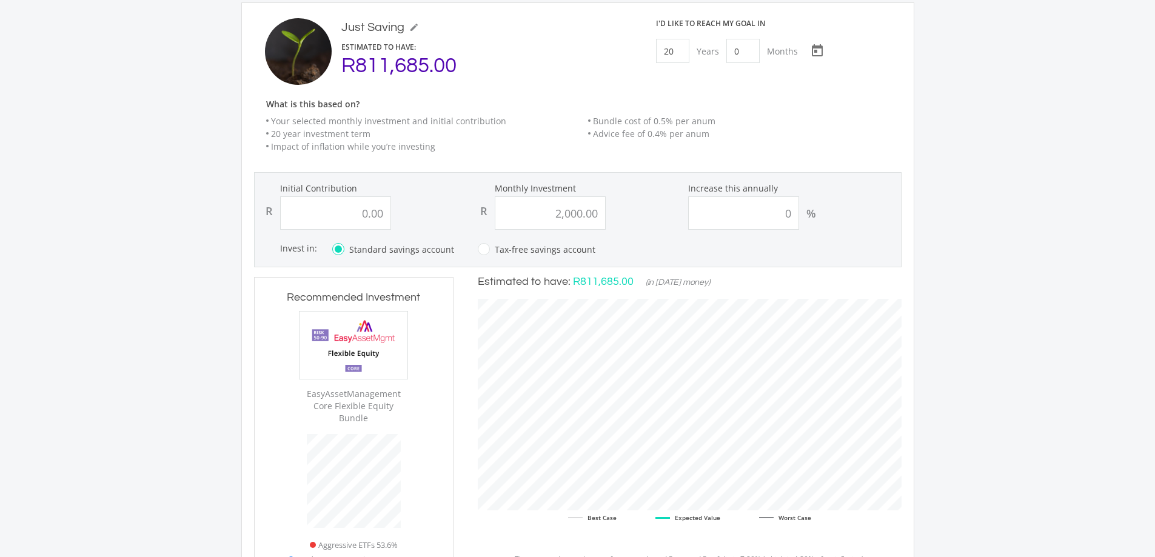
click at [480, 250] on label "Tax-free savings account" at bounding box center [537, 249] width 118 height 15
click at [480, 250] on input "Tax-free savings account" at bounding box center [525, 256] width 118 height 24
radio input "true"
radio input "false"
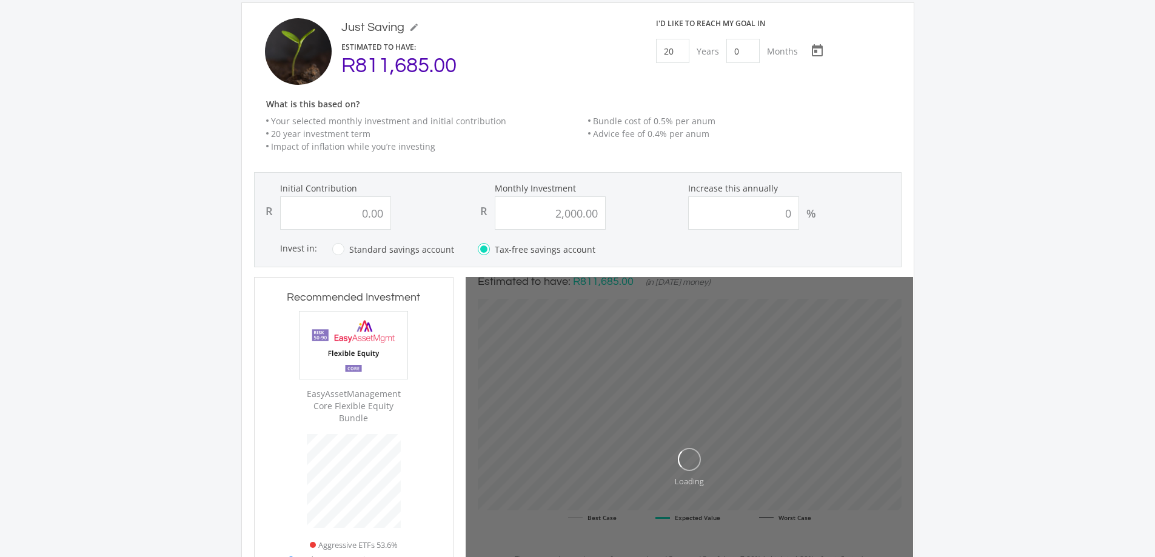
type input "0"
type input "2000"
type input "0.00"
type input "2,000.00"
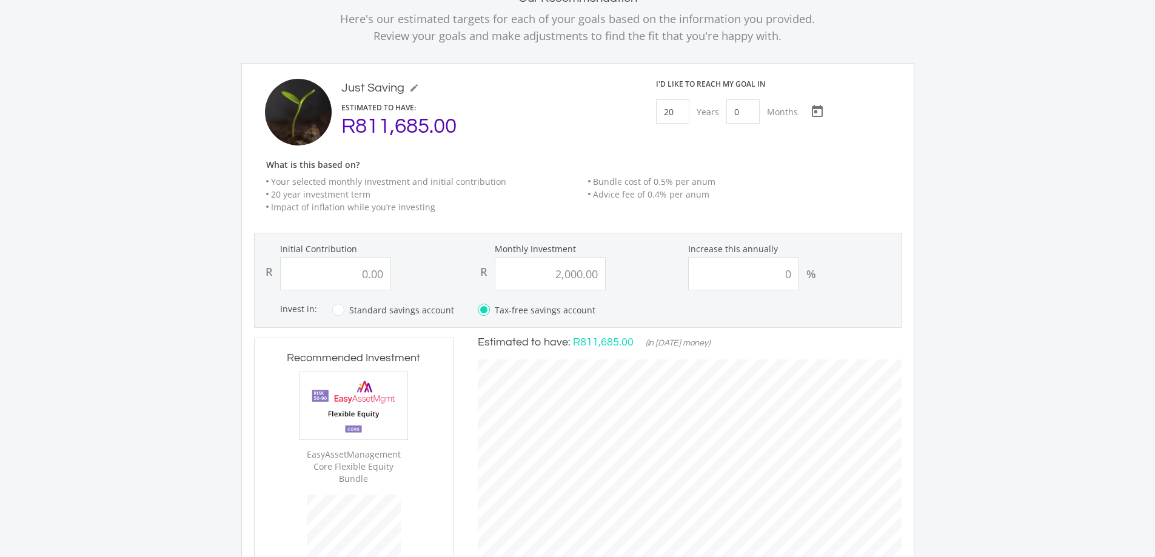
scroll to position [0, 0]
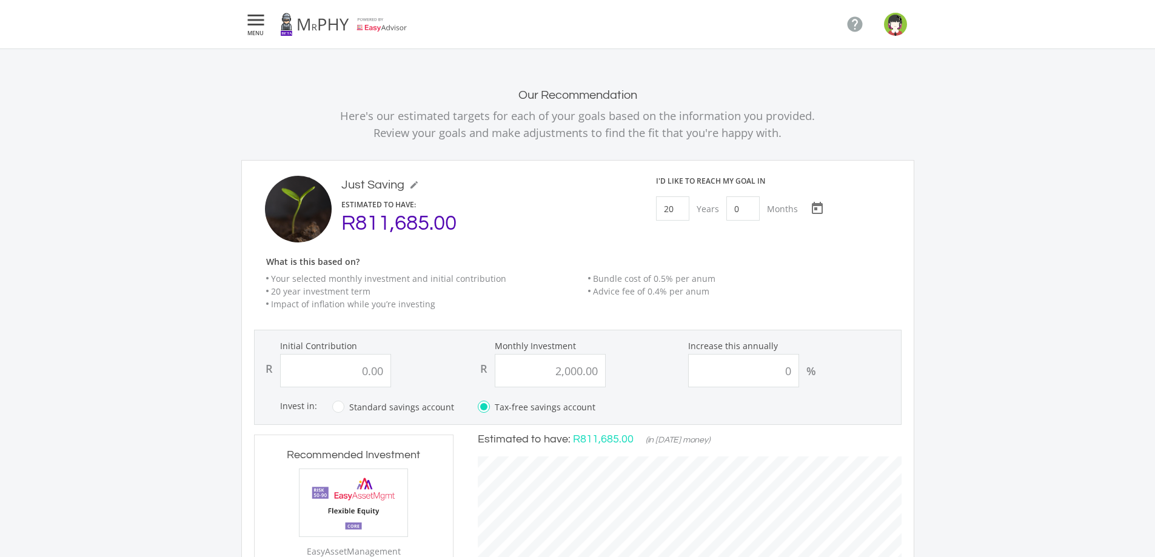
click at [259, 18] on icon "" at bounding box center [256, 20] width 22 height 15
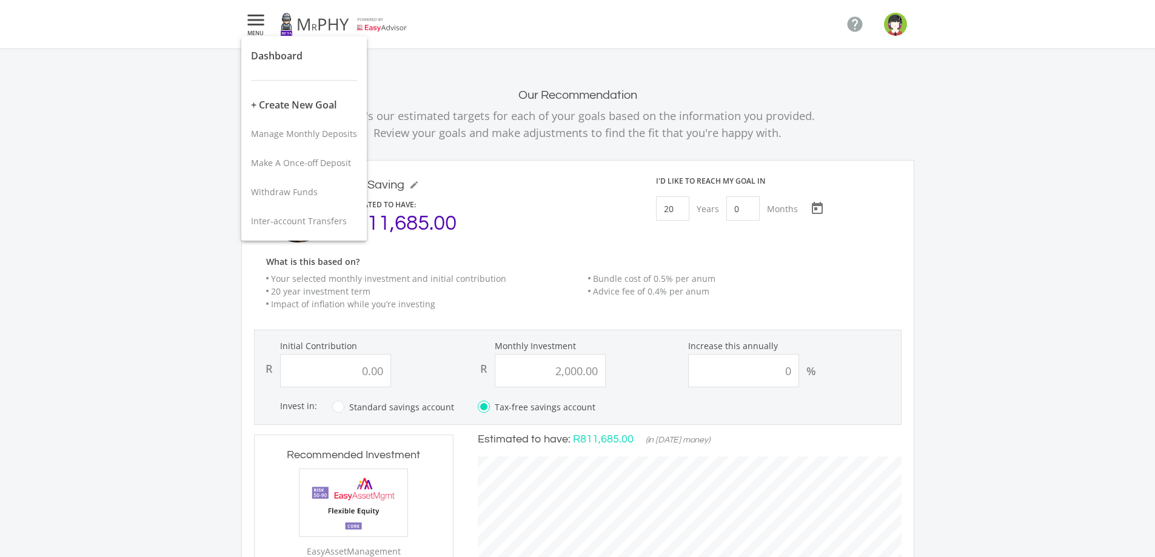
click at [896, 29] on div at bounding box center [577, 278] width 1155 height 557
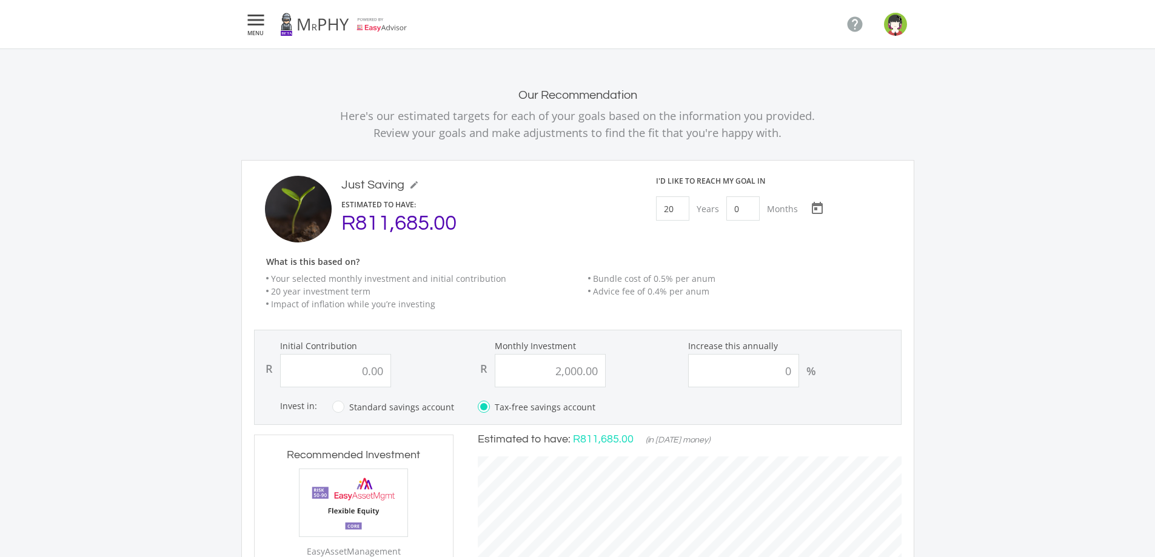
click at [896, 27] on img "button" at bounding box center [895, 24] width 23 height 23
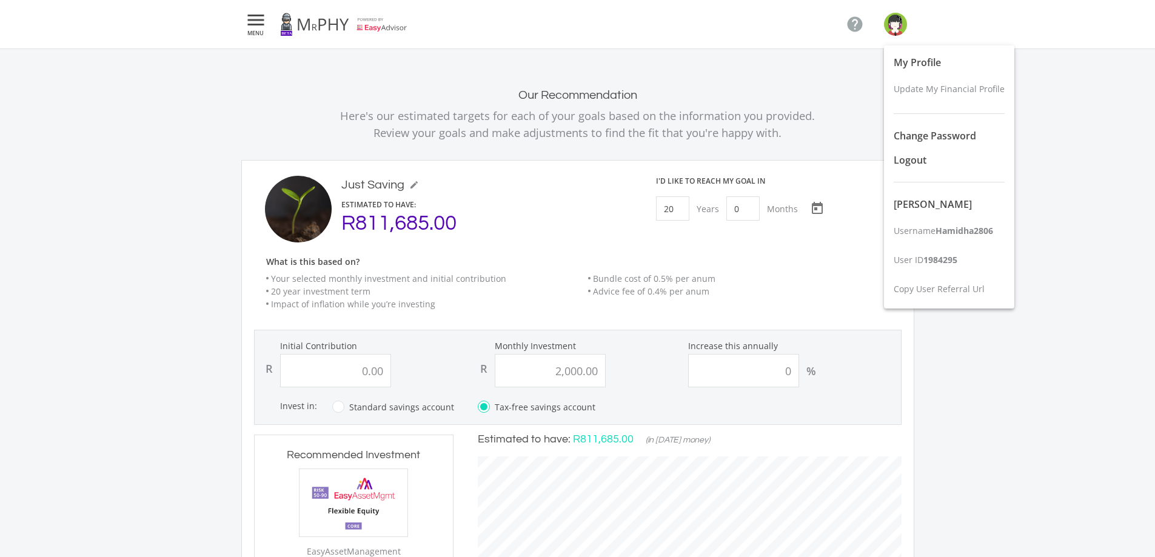
click at [830, 107] on div at bounding box center [577, 278] width 1155 height 557
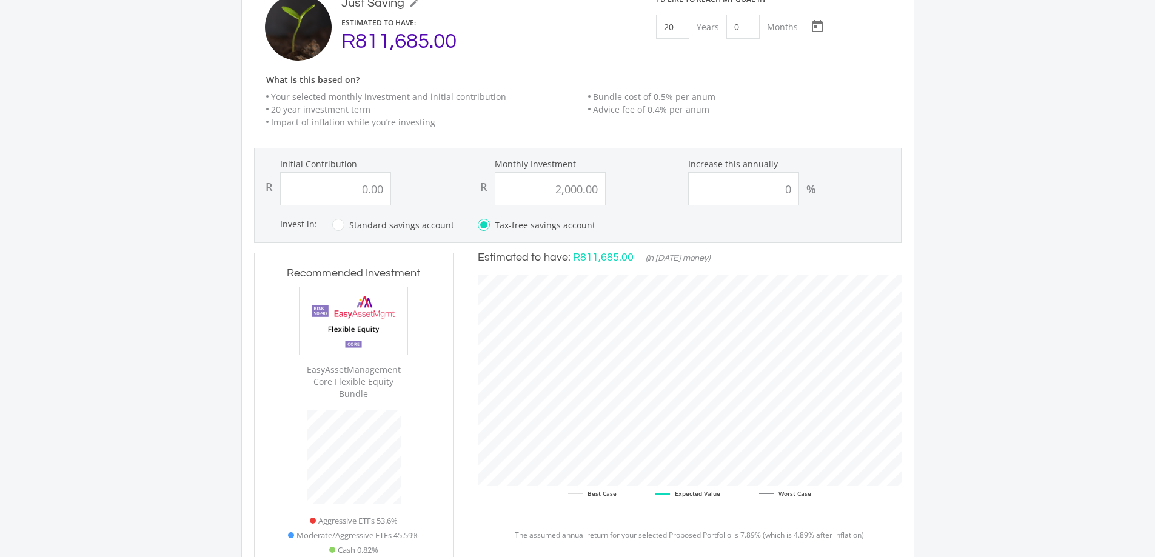
scroll to position [121, 0]
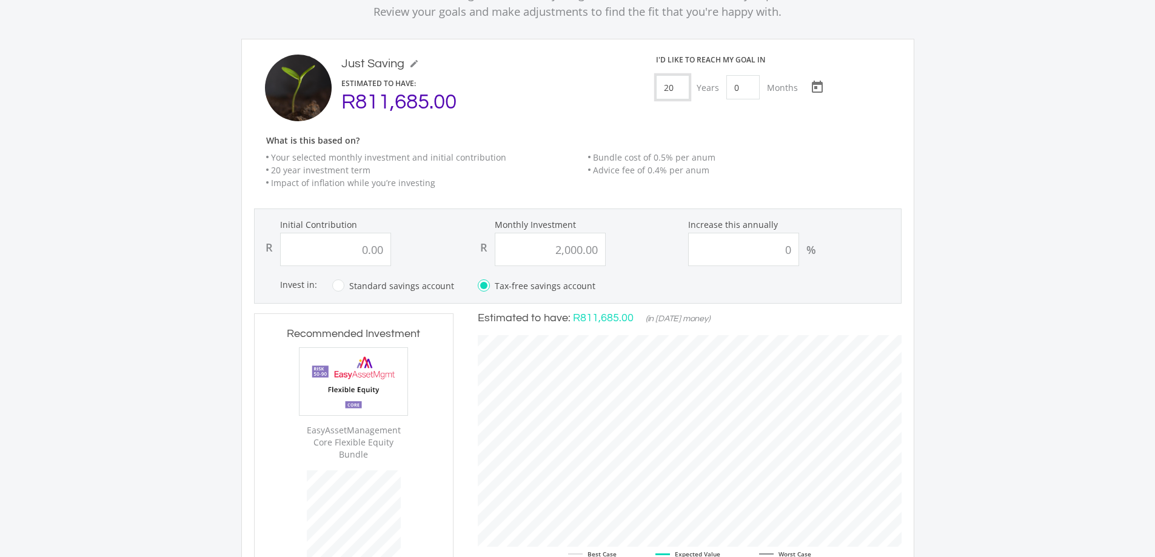
drag, startPoint x: 676, startPoint y: 88, endPoint x: 644, endPoint y: 88, distance: 32.1
click at [644, 88] on div "I'd like to reach my goal in 20 Years 0 Months 2045/09/04 Choose a date" at bounding box center [777, 88] width 266 height 67
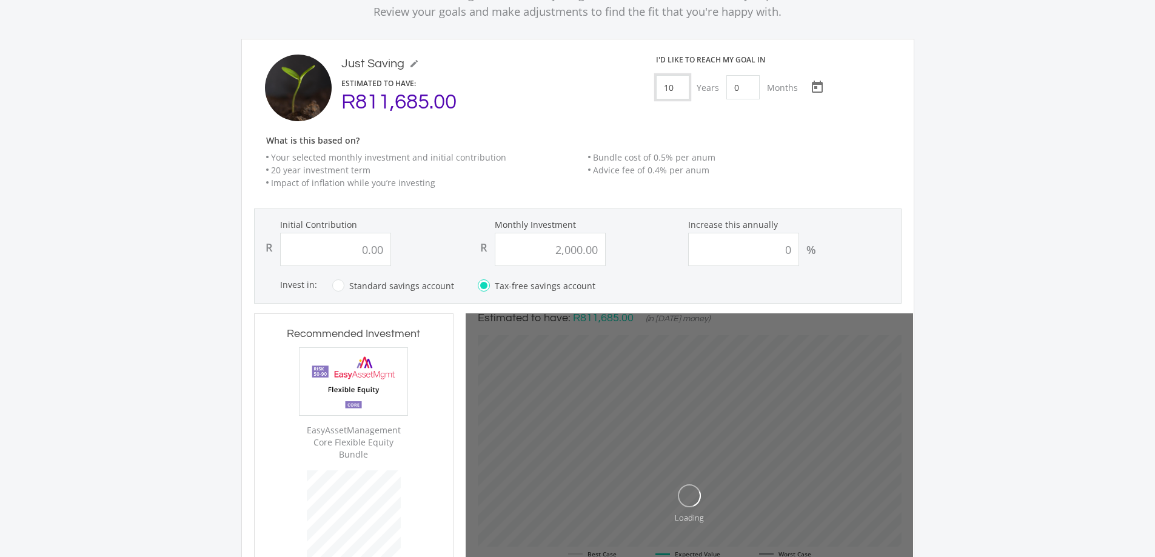
type input "10"
click at [960, 140] on div "Our Recommendation Here's our estimated targets for each of your goals based on…" at bounding box center [577, 423] width 1155 height 912
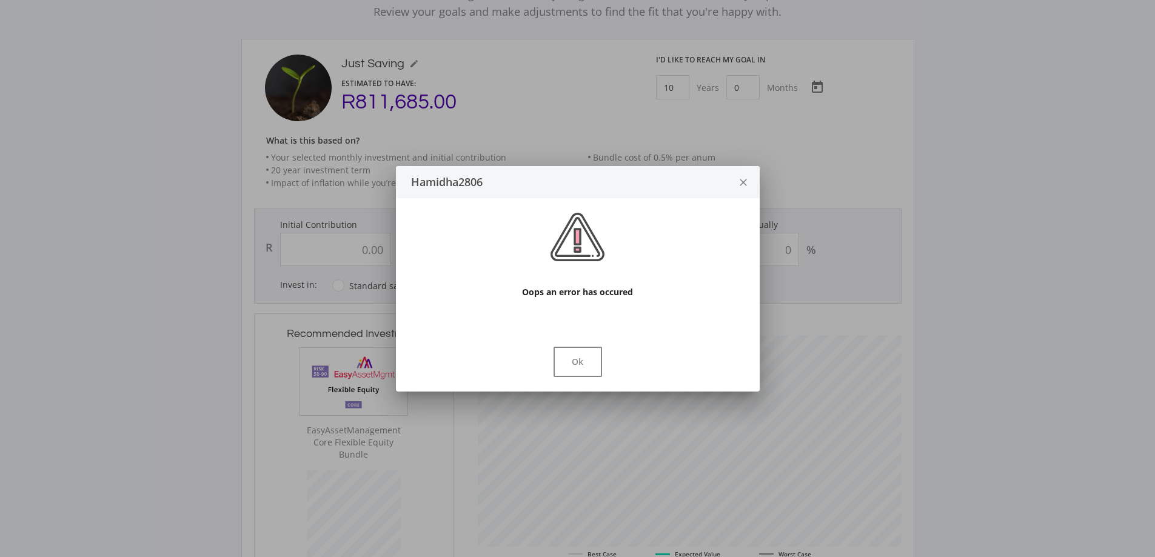
scroll to position [0, 0]
click at [581, 361] on button "Ok" at bounding box center [577, 362] width 48 height 30
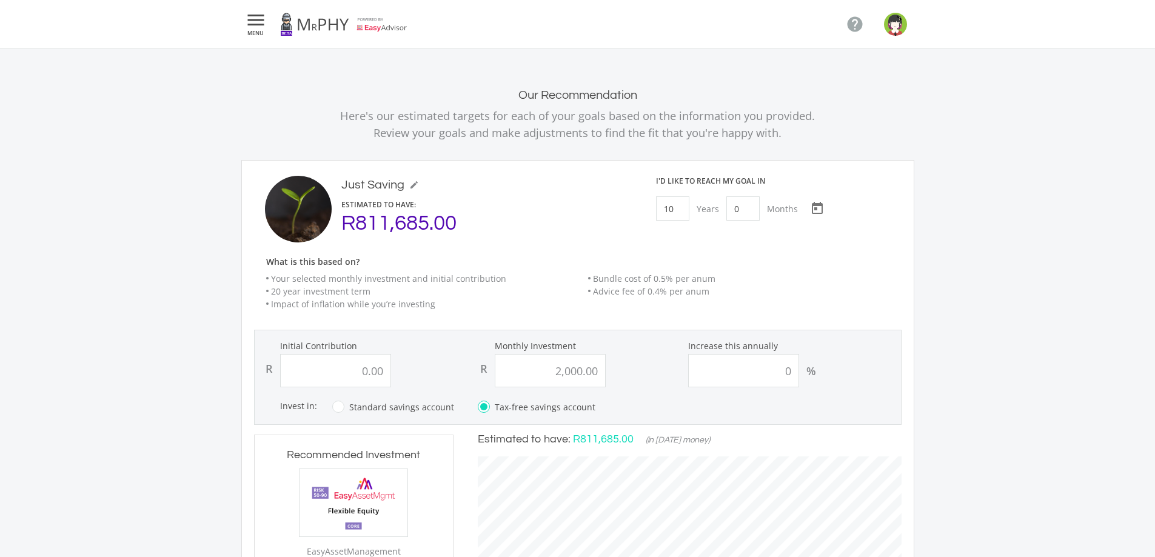
scroll to position [121, 0]
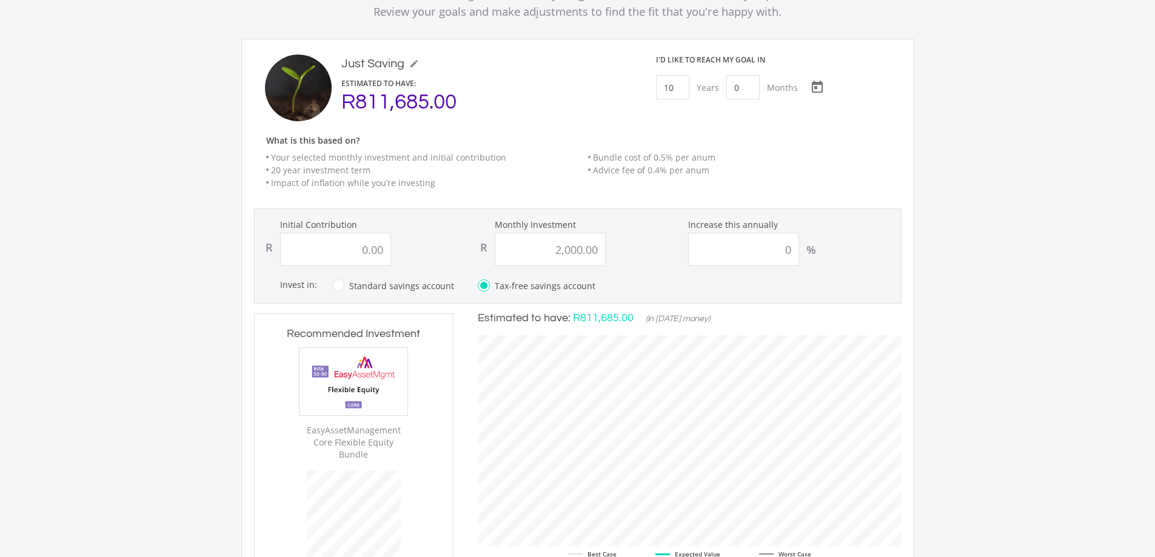
click at [980, 224] on div "Our Recommendation Here's our estimated targets for each of your goals based on…" at bounding box center [577, 460] width 1155 height 987
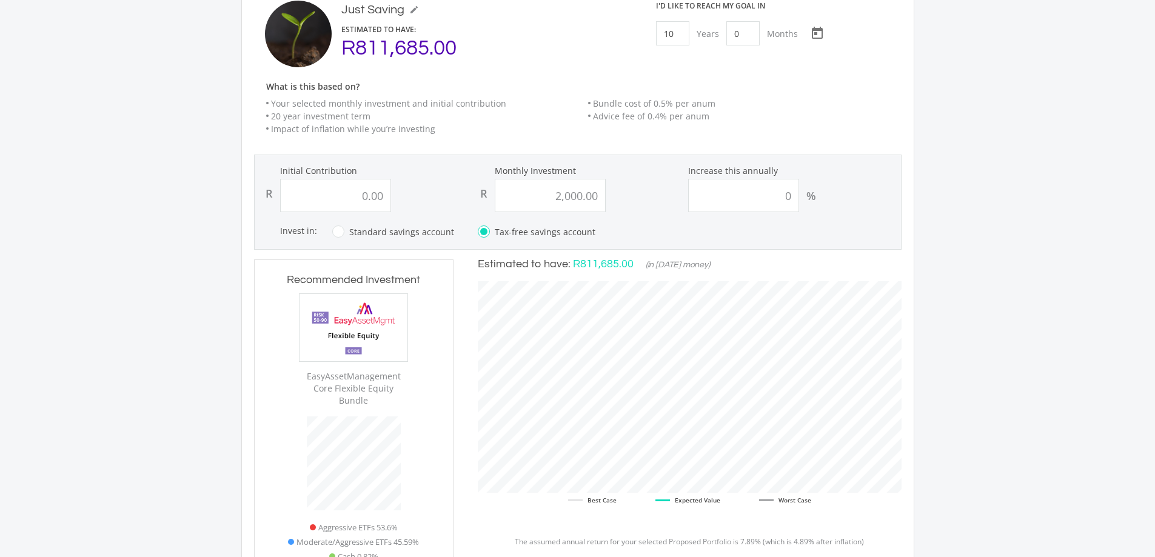
scroll to position [0, 0]
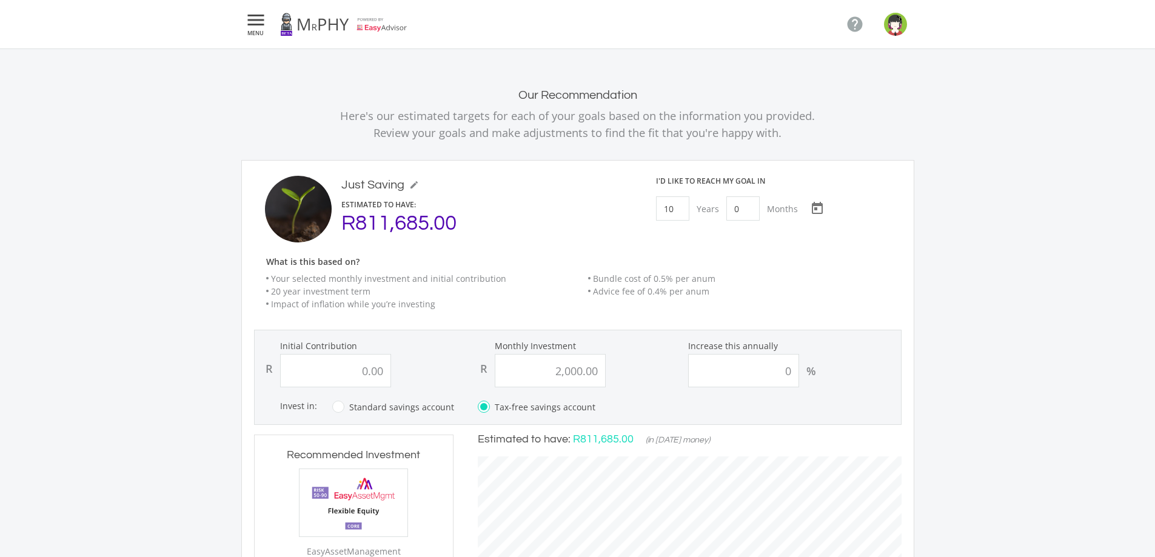
click at [526, 196] on div "Just Saving mode_edit Just Saving ESTIMATED TO HAVE: R811,685.00" at bounding box center [482, 203] width 301 height 55
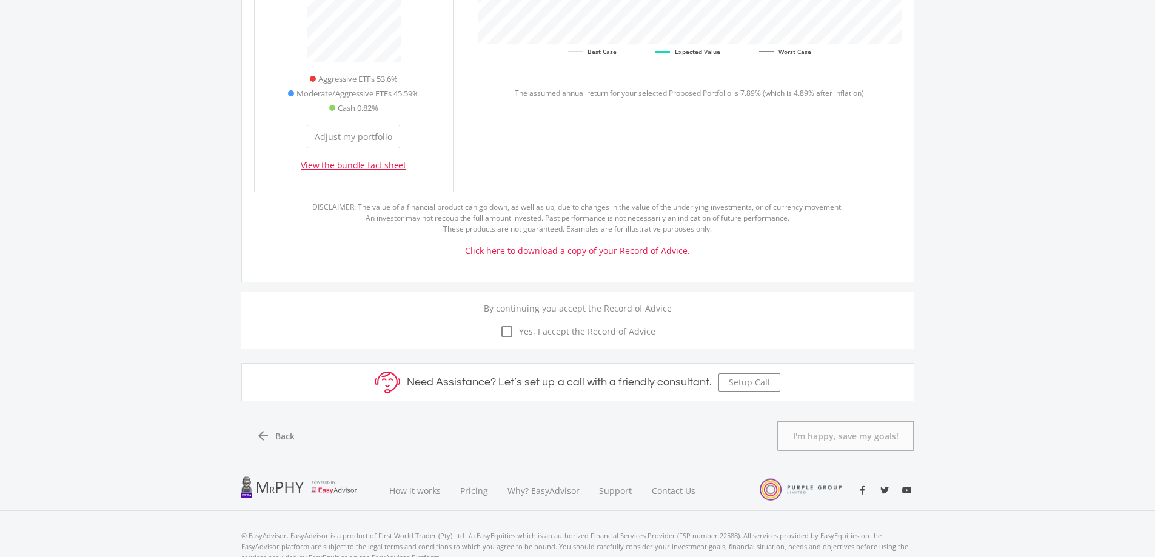
scroll to position [663, 0]
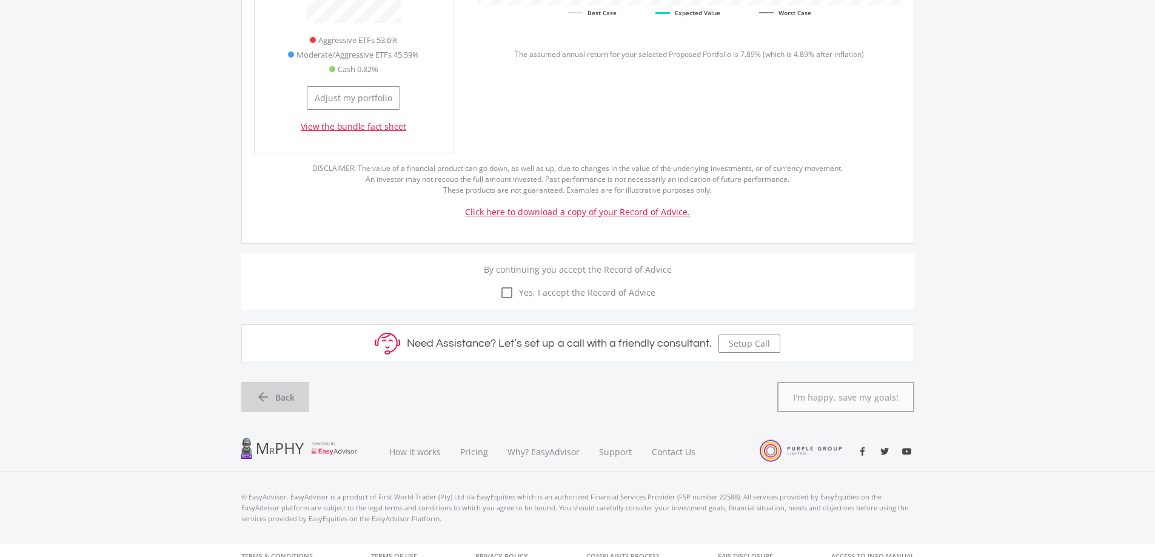
click at [288, 391] on span "Back" at bounding box center [284, 397] width 19 height 13
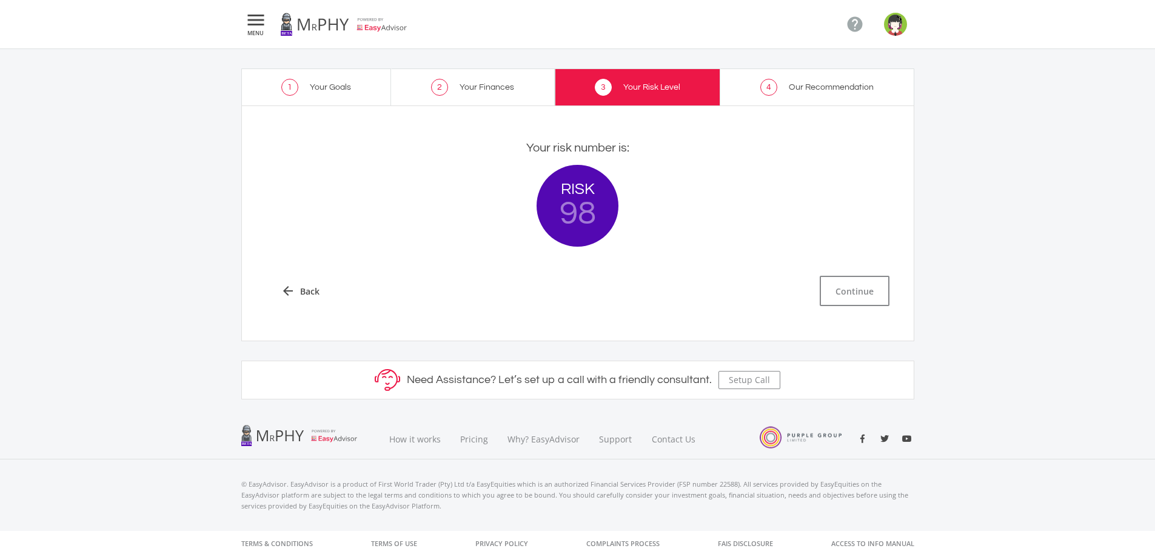
click at [321, 90] on span "Your Goals" at bounding box center [330, 87] width 41 height 8
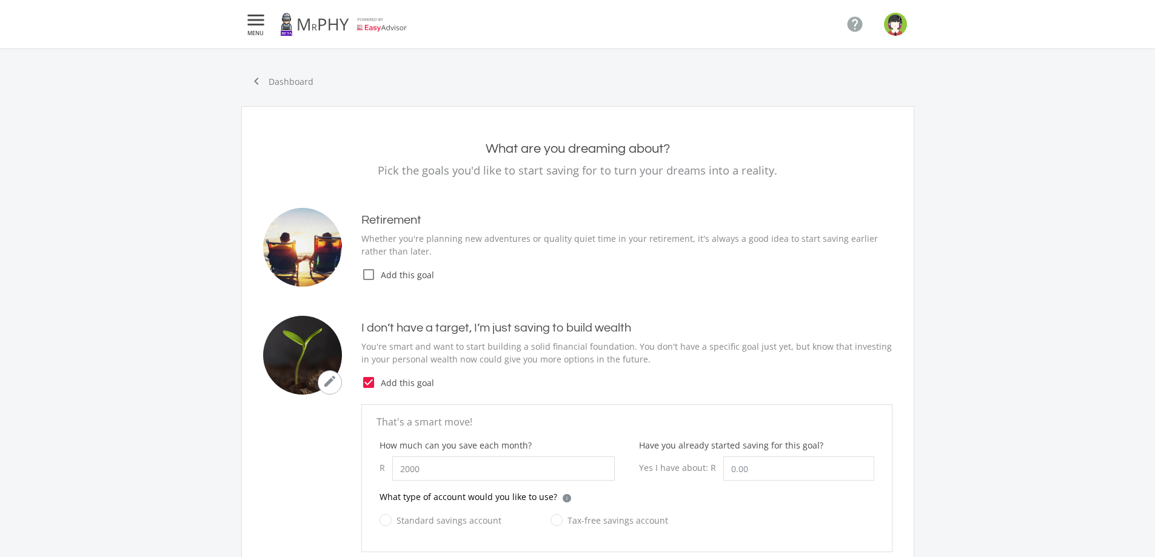
type input "2,000.00"
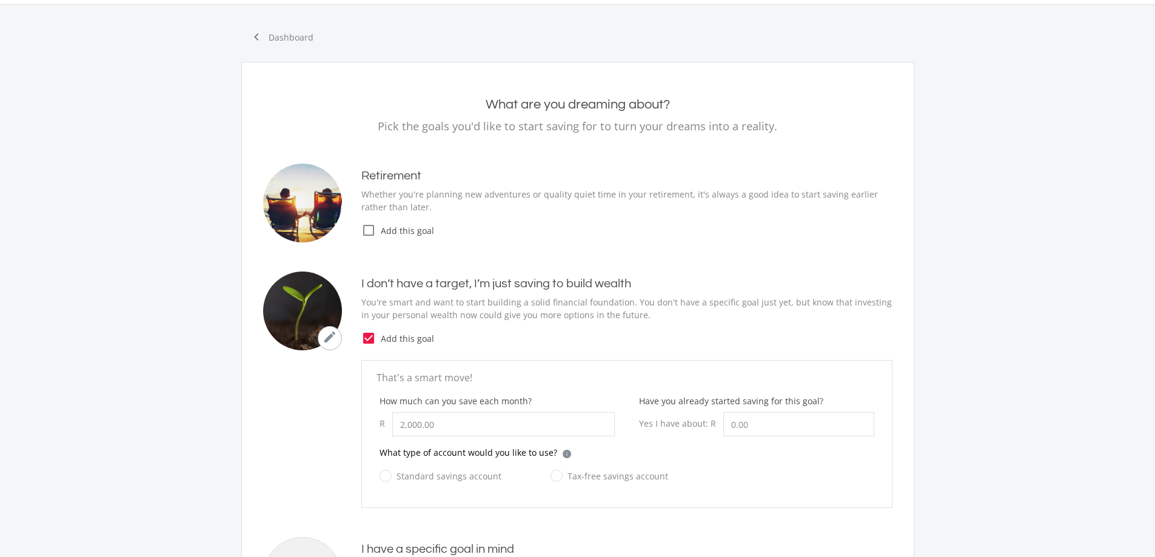
scroll to position [121, 0]
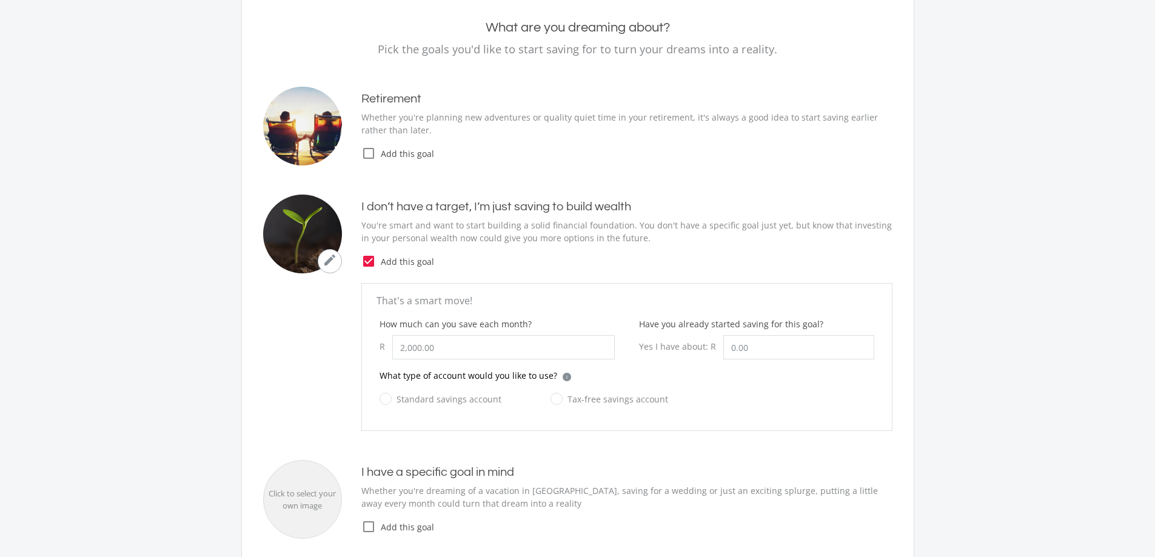
click at [381, 399] on label "Standard savings account" at bounding box center [440, 399] width 122 height 15
click at [381, 399] on input "Standard savings account" at bounding box center [428, 406] width 122 height 24
radio input "true"
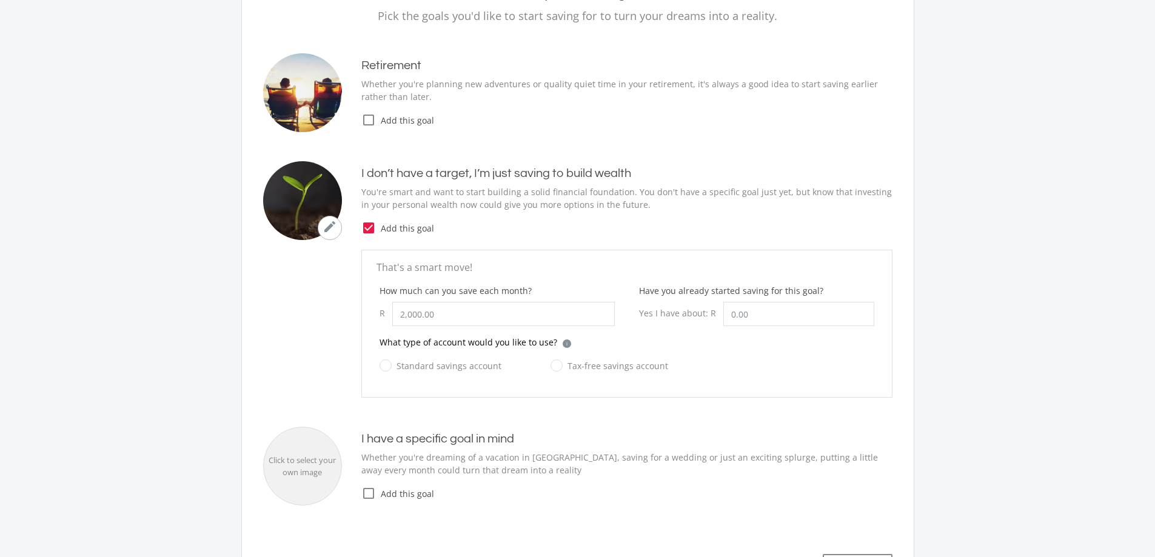
scroll to position [182, 0]
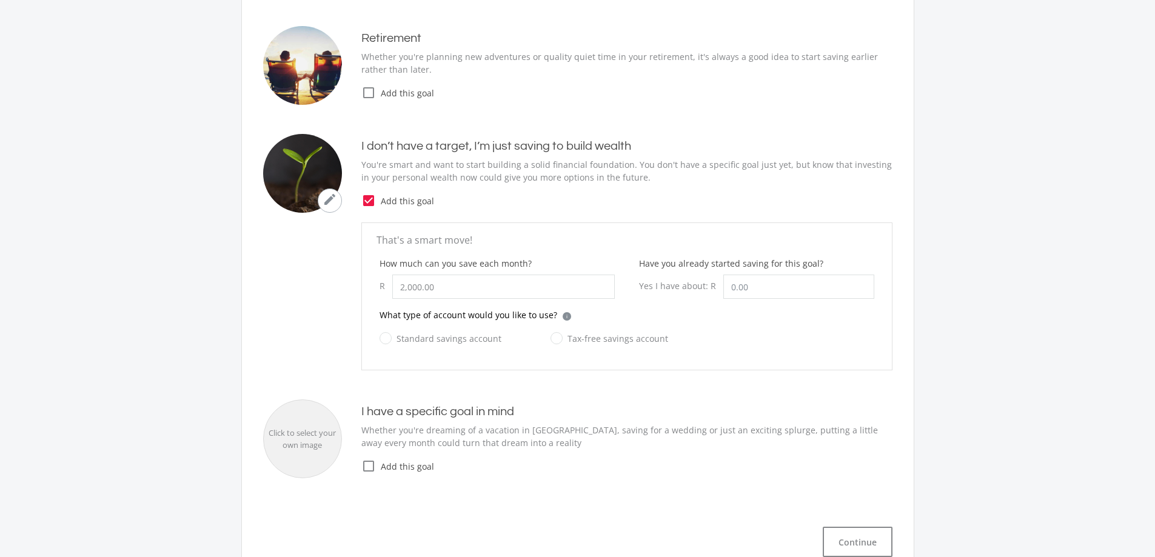
click at [553, 340] on label "Tax-free savings account" at bounding box center [609, 338] width 118 height 15
click at [553, 340] on input "Tax-free savings account" at bounding box center [597, 345] width 118 height 24
radio input "true"
radio input "false"
click at [741, 288] on input "Have you already started saving for this goal?" at bounding box center [798, 287] width 151 height 24
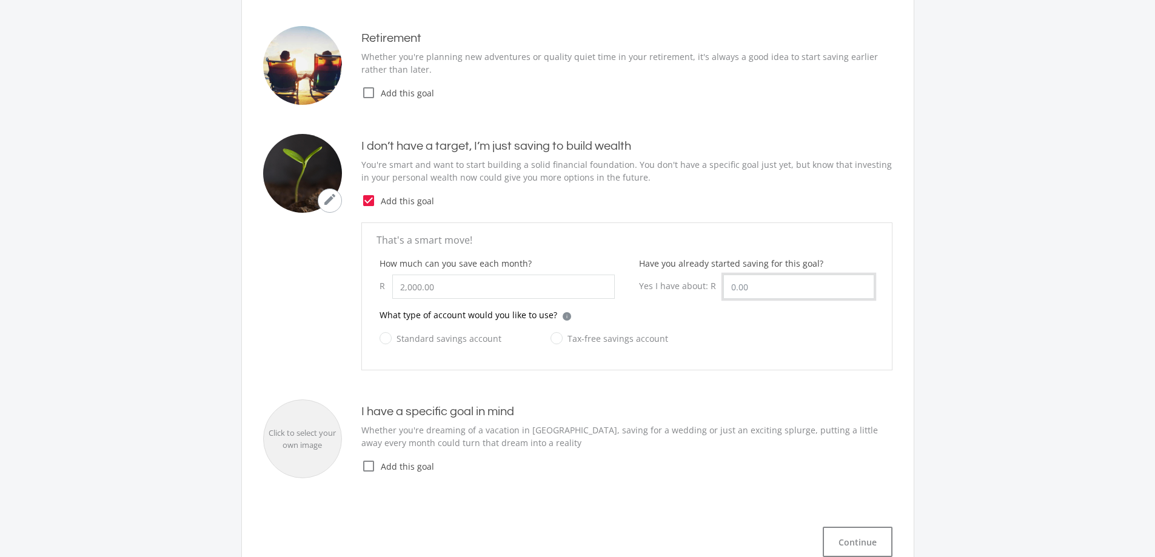
click at [783, 291] on input "Have you already started saving for this goal?" at bounding box center [798, 287] width 151 height 24
drag, startPoint x: 753, startPoint y: 286, endPoint x: 718, endPoint y: 290, distance: 36.0
click at [718, 290] on div "Yes I have about: R" at bounding box center [756, 287] width 235 height 24
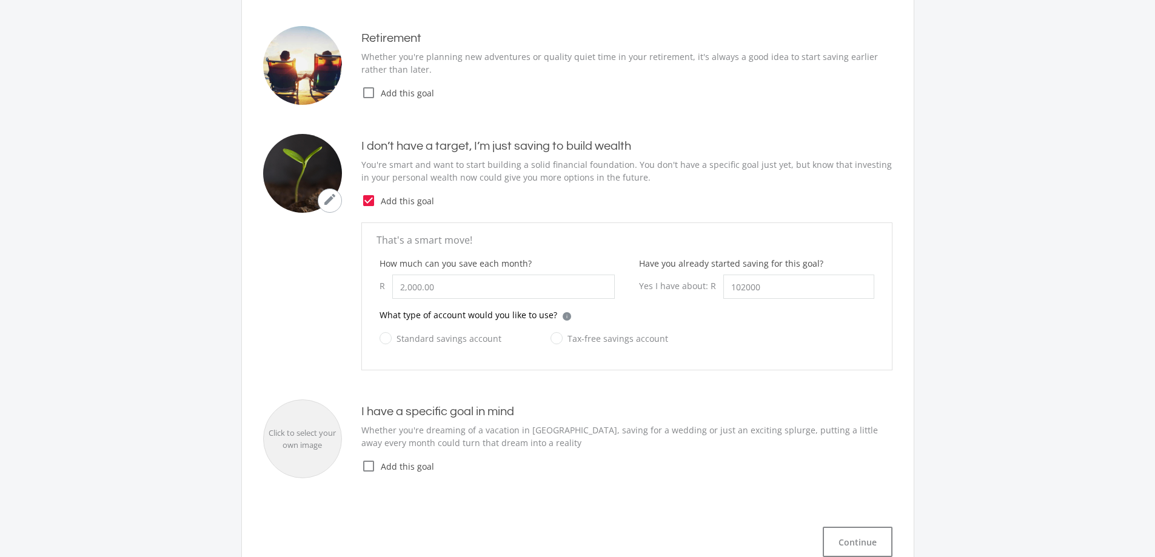
type input "102,000.00"
click at [718, 325] on div "What type of account would you like to use? i Which account type should I choos…" at bounding box center [626, 320] width 495 height 22
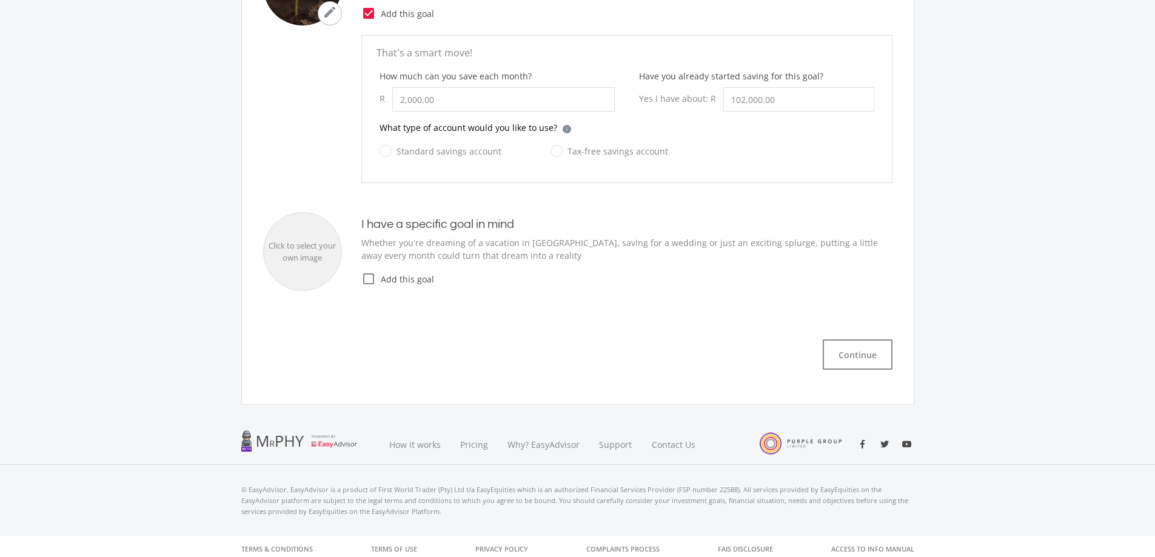
scroll to position [374, 0]
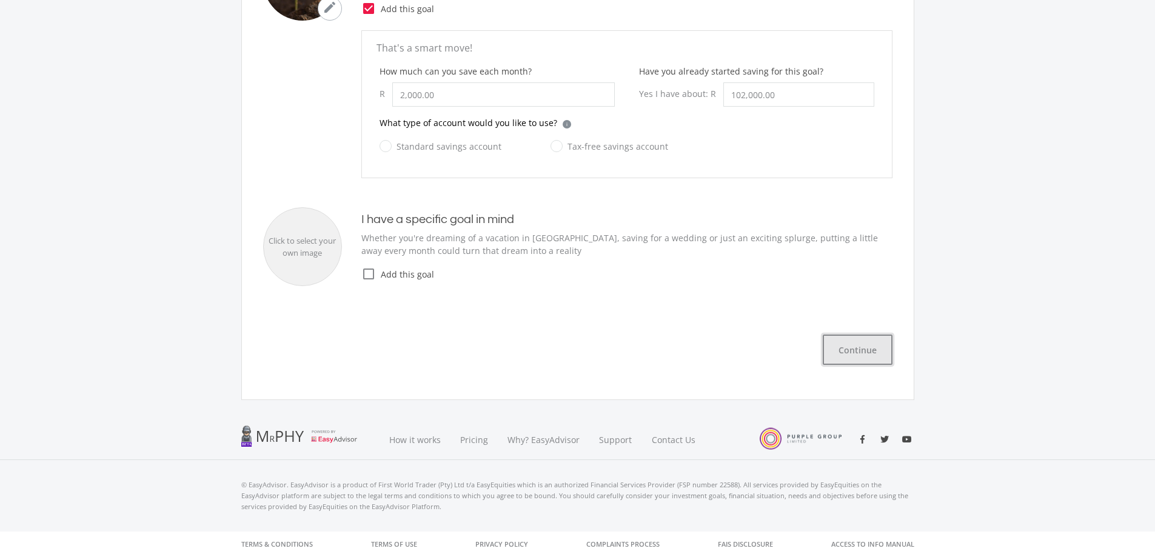
click at [843, 350] on button "Continue" at bounding box center [858, 350] width 70 height 30
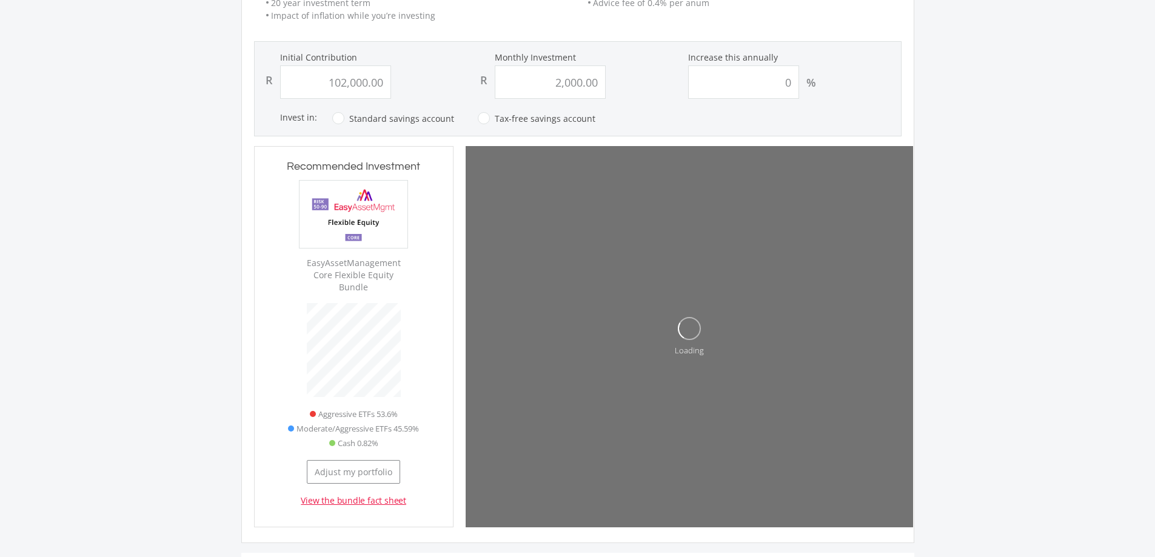
scroll to position [285, 0]
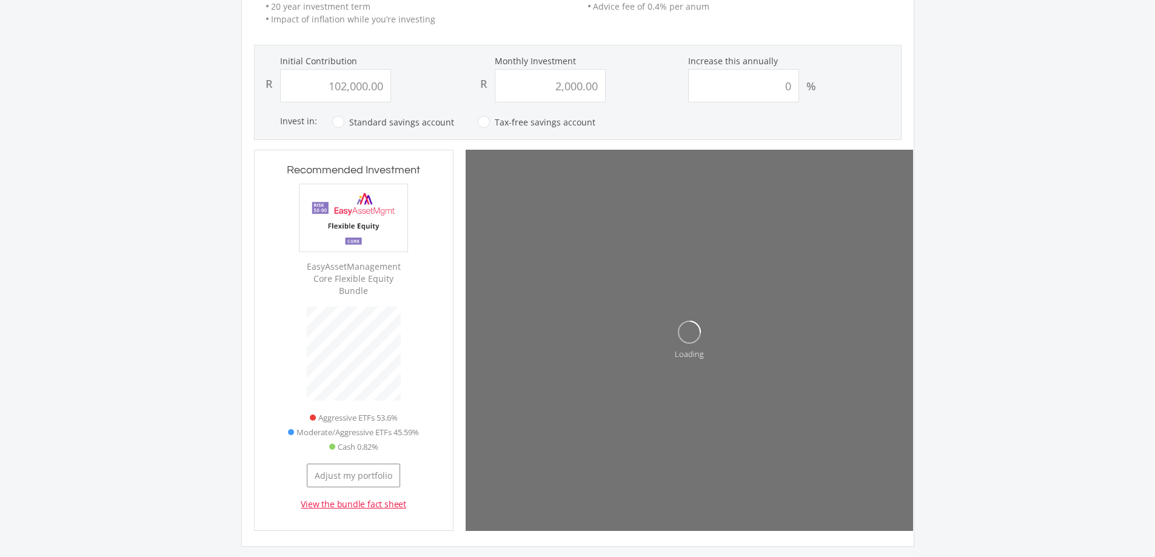
type input "102000"
type input "2000"
type input "102,000.00"
type input "2,000.00"
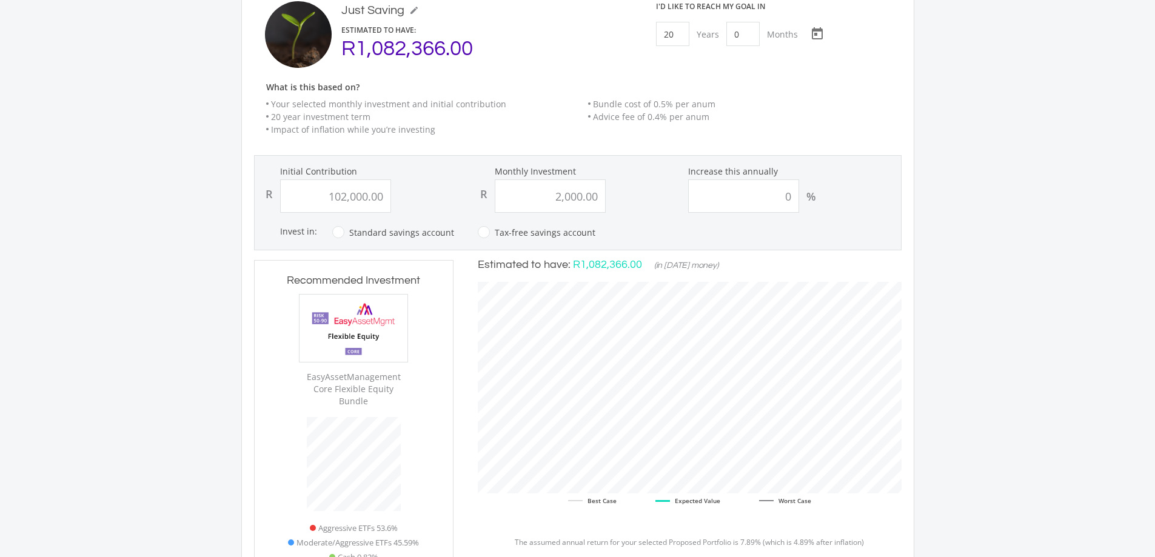
scroll to position [164, 0]
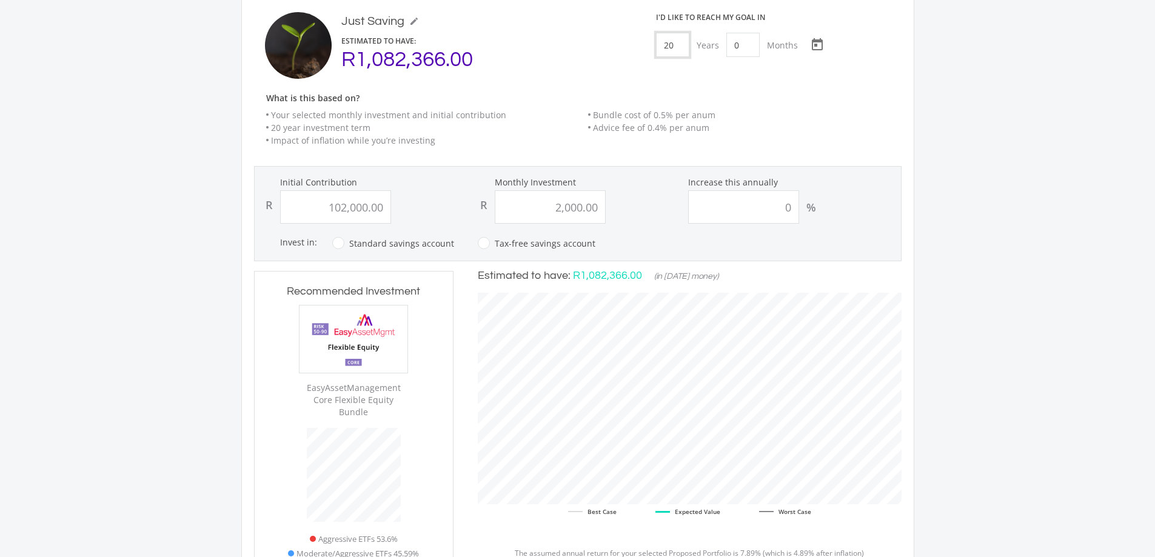
click at [689, 49] on input "20" at bounding box center [672, 45] width 33 height 24
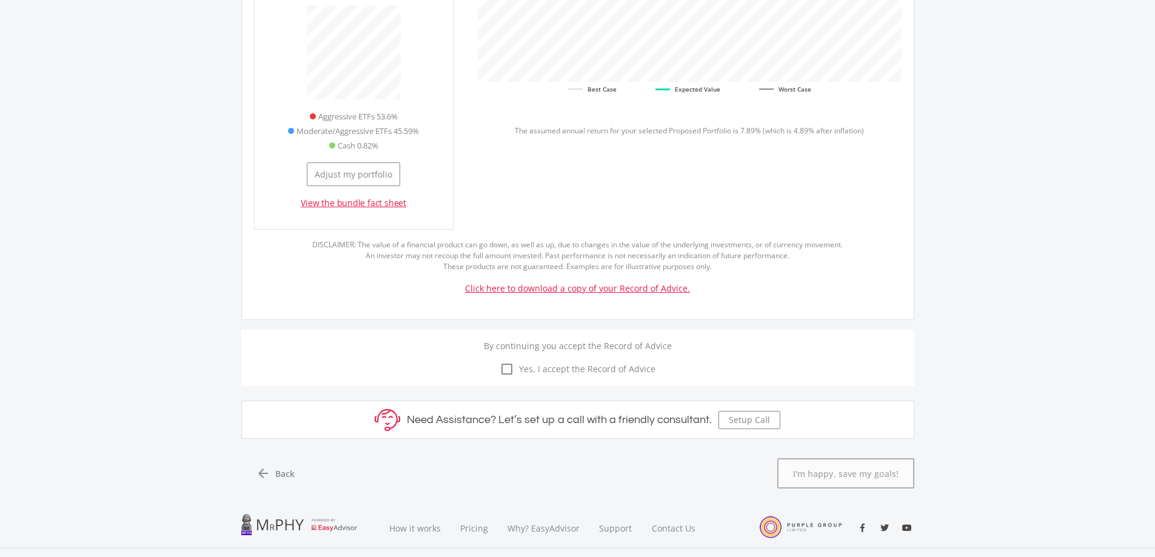
scroll to position [663, 0]
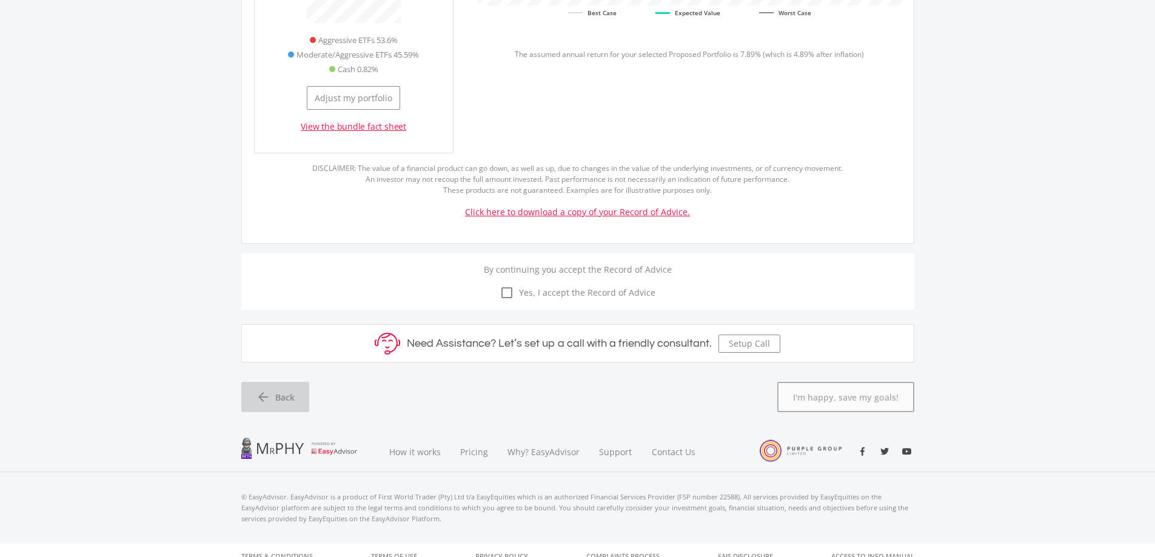
click at [288, 391] on span "Back" at bounding box center [284, 397] width 19 height 13
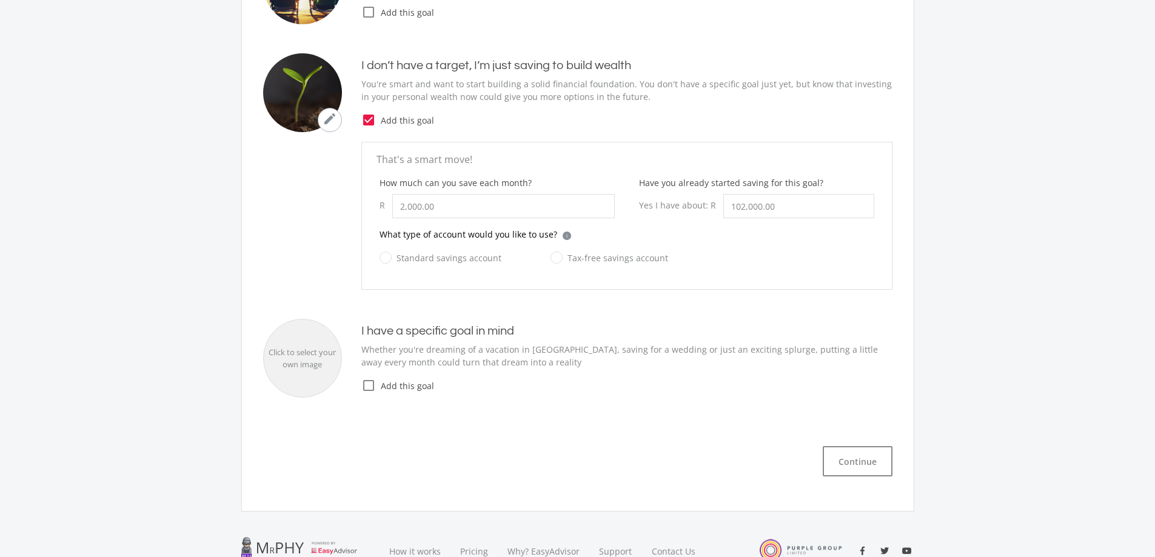
scroll to position [253, 0]
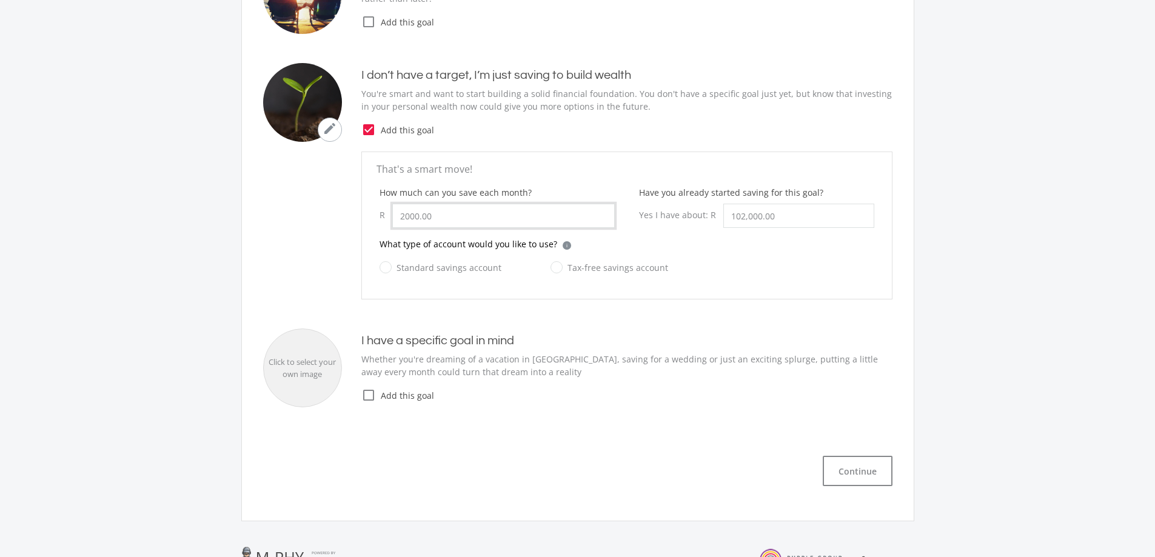
drag, startPoint x: 403, startPoint y: 217, endPoint x: 390, endPoint y: 219, distance: 13.0
click at [390, 219] on div "R 2000.00" at bounding box center [496, 216] width 235 height 24
type input "3,000.00"
click at [972, 267] on ee-goal-create-new "chevron_left Dashboard What are you dreaming about? Pick the goals you'd like t…" at bounding box center [577, 168] width 1155 height 744
click at [855, 476] on button "Continue" at bounding box center [858, 471] width 70 height 30
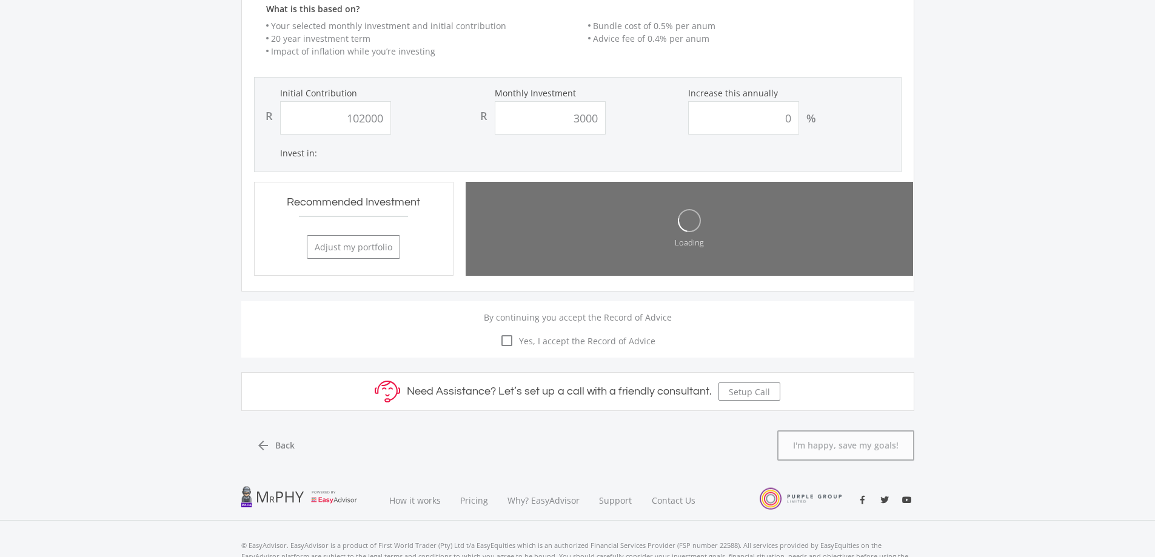
type input "102,000.00"
type input "3,000.00"
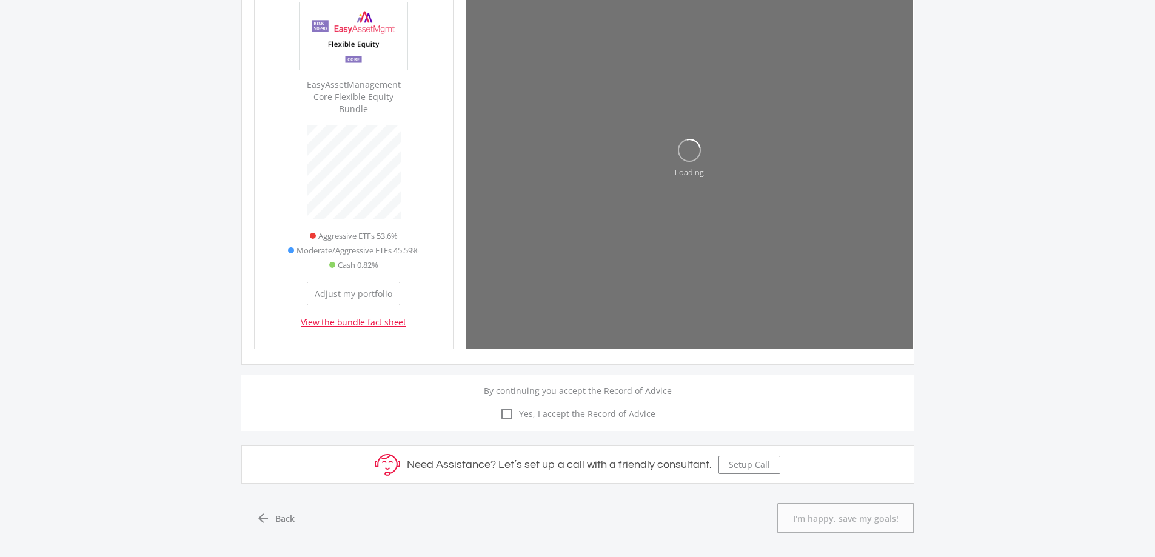
scroll to position [367, 199]
type input "102000"
type input "3000"
type input "102,000.00"
type input "3,000.00"
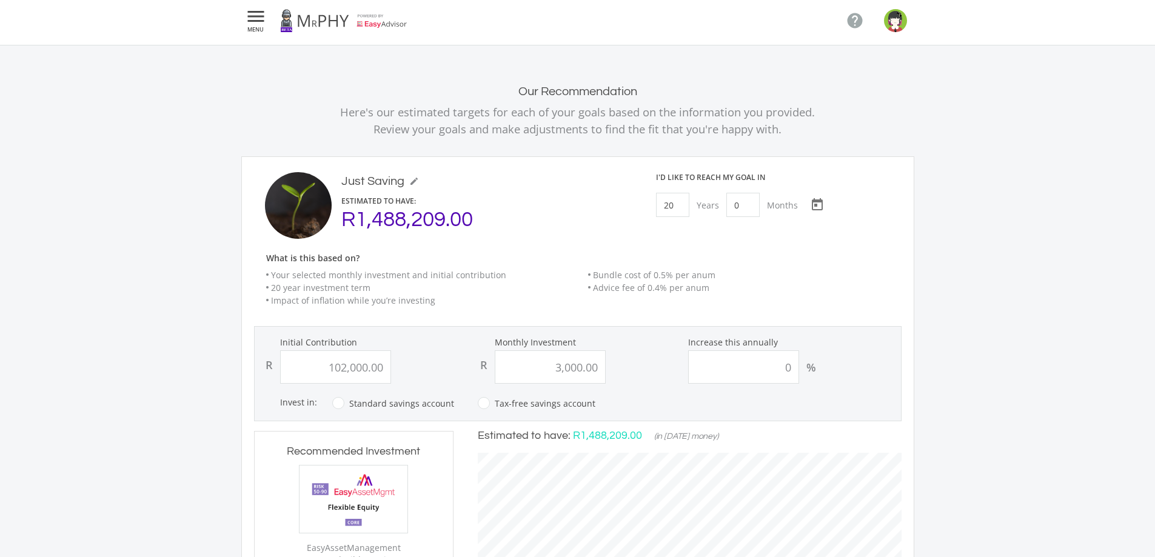
scroll to position [0, 0]
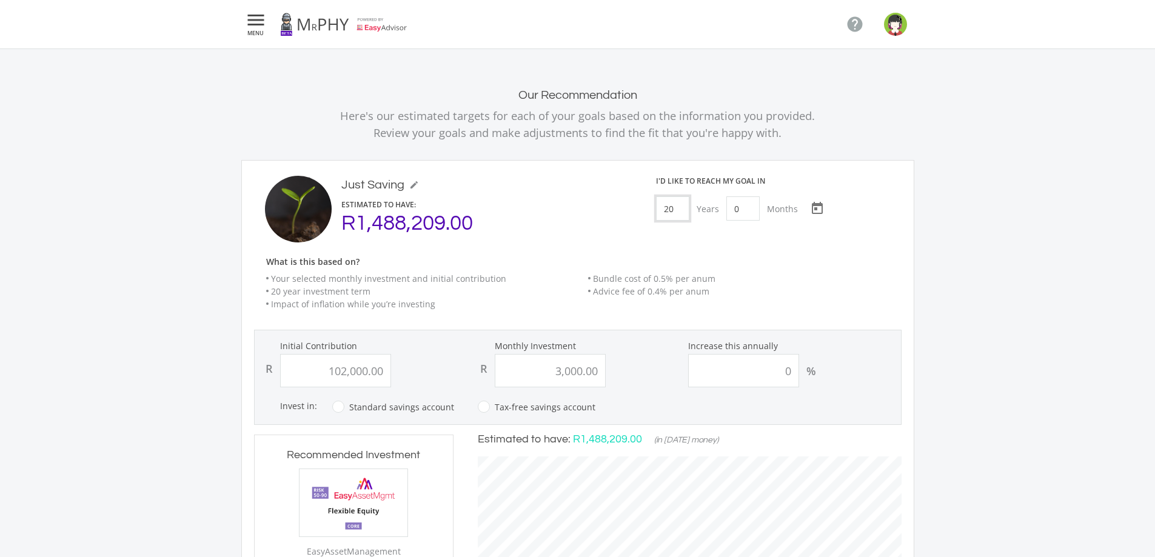
drag, startPoint x: 678, startPoint y: 204, endPoint x: 661, endPoint y: 204, distance: 16.4
click at [661, 204] on input "20" at bounding box center [672, 208] width 33 height 24
type input "11"
click at [690, 233] on div "I'd like to reach my goal in 11 Years 0 Months 2045/09/04 Choose a date" at bounding box center [777, 209] width 266 height 67
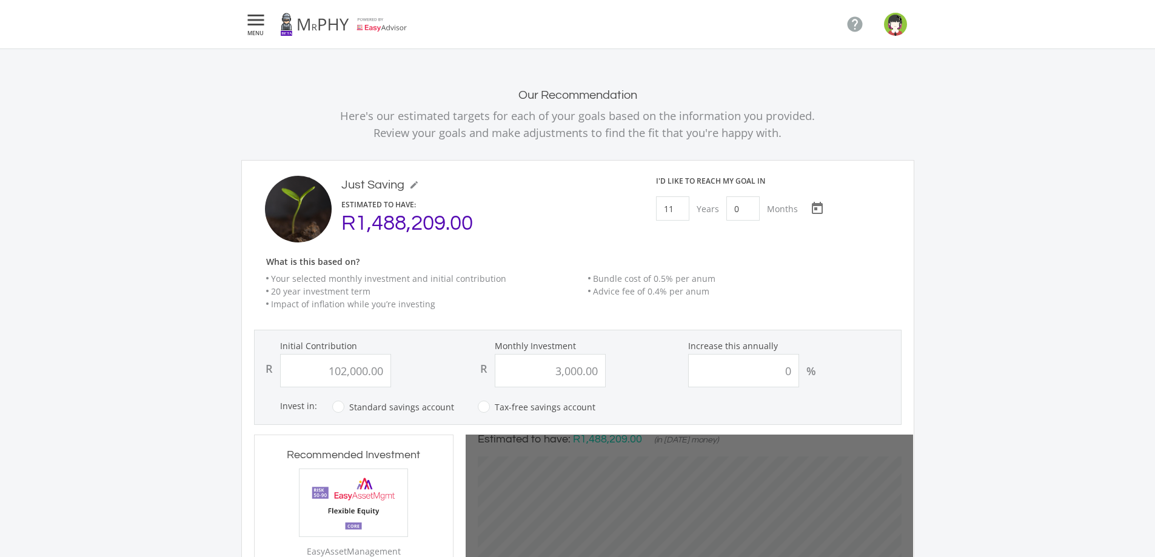
type input "102000"
type input "3000"
type input "102,000.00"
type input "3,000.00"
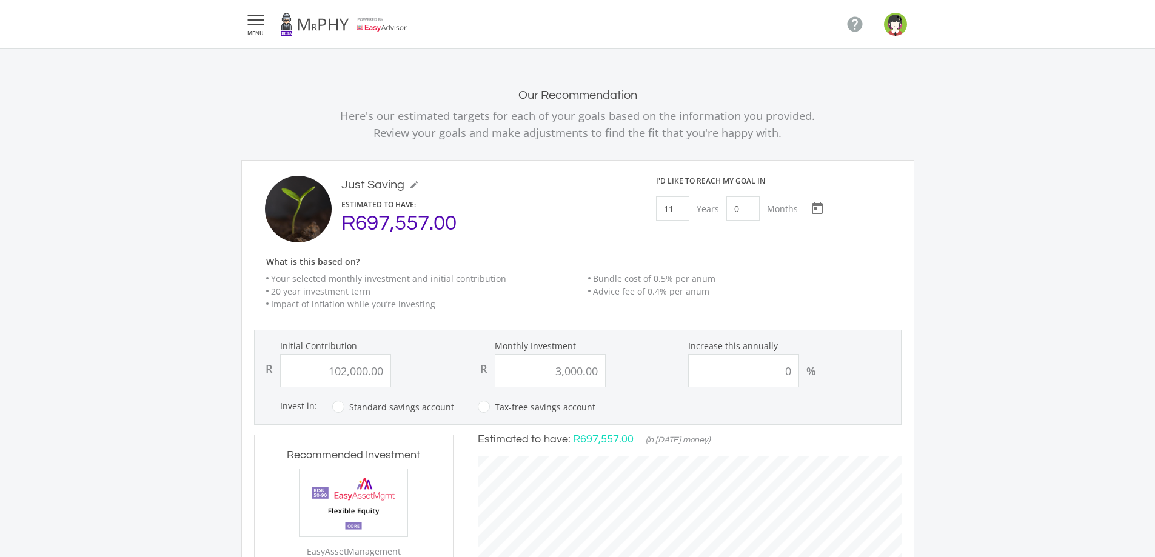
click at [335, 409] on label "Standard savings account" at bounding box center [393, 406] width 122 height 15
click at [335, 409] on input "Standard savings account" at bounding box center [381, 414] width 122 height 24
radio input "true"
radio input "false"
type input "102000"
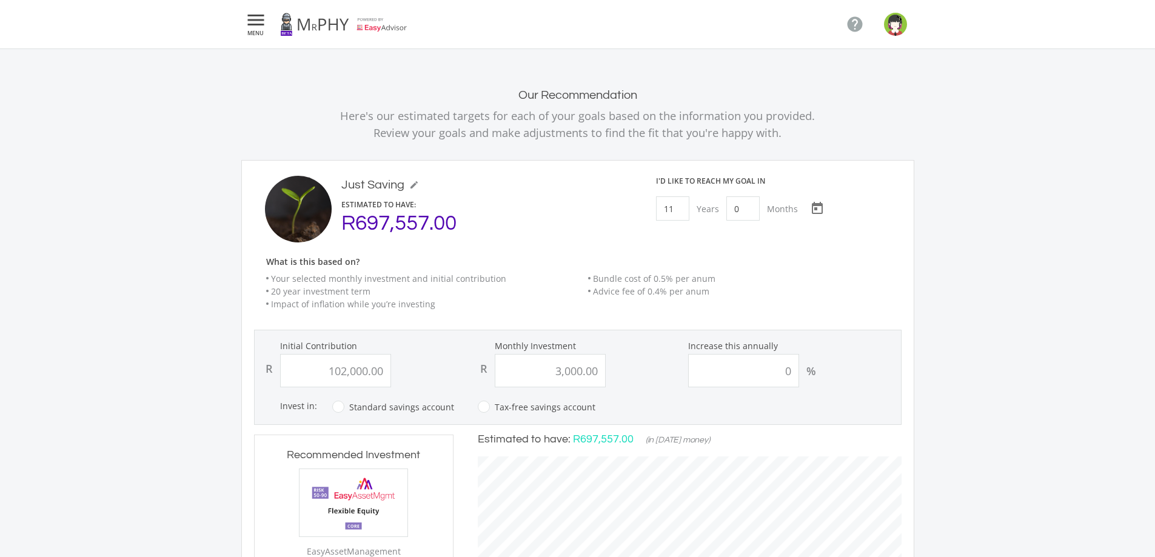
type input "3000"
type input "102,000.00"
type input "3,000.00"
drag, startPoint x: 772, startPoint y: 367, endPoint x: 799, endPoint y: 368, distance: 26.7
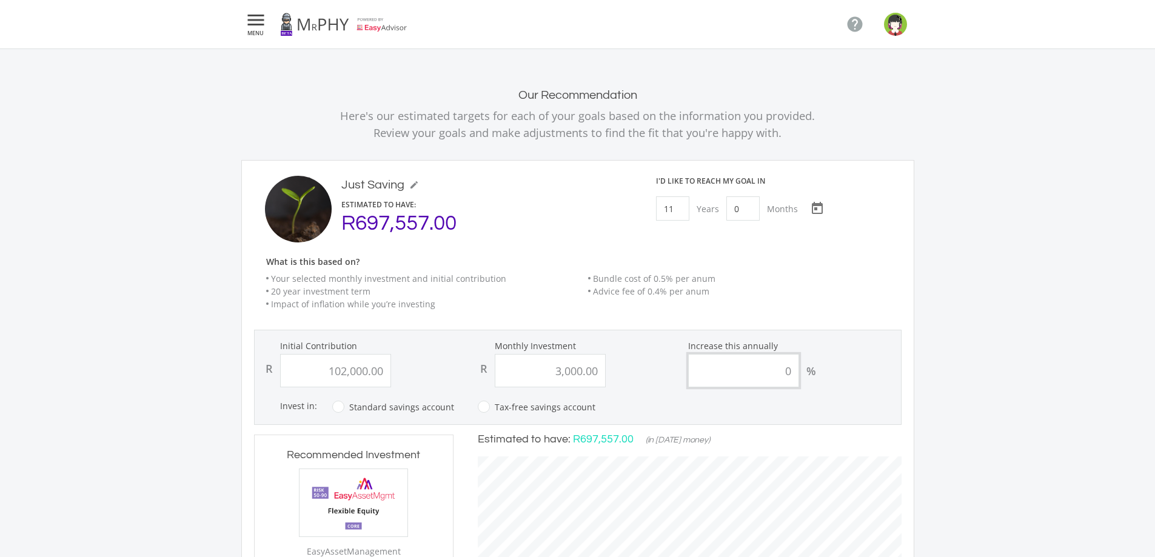
click at [801, 370] on div "0 %" at bounding box center [792, 370] width 209 height 33
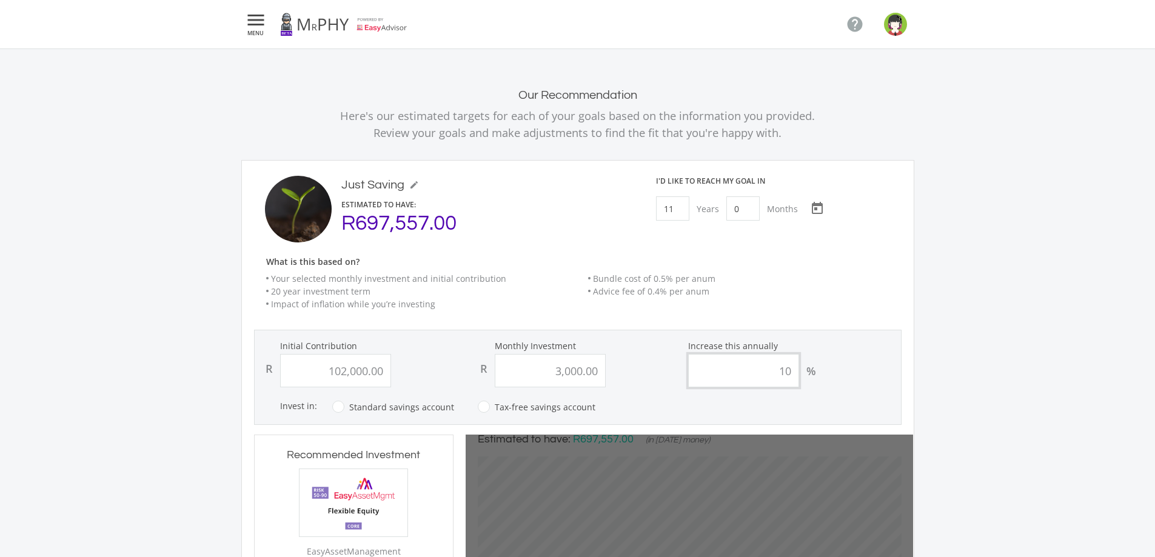
type input "10"
click at [995, 370] on div "Our Recommendation Here's our estimated targets for each of your goals based on…" at bounding box center [577, 544] width 1155 height 912
type input "102000"
type input "3000"
type input "102,000.00"
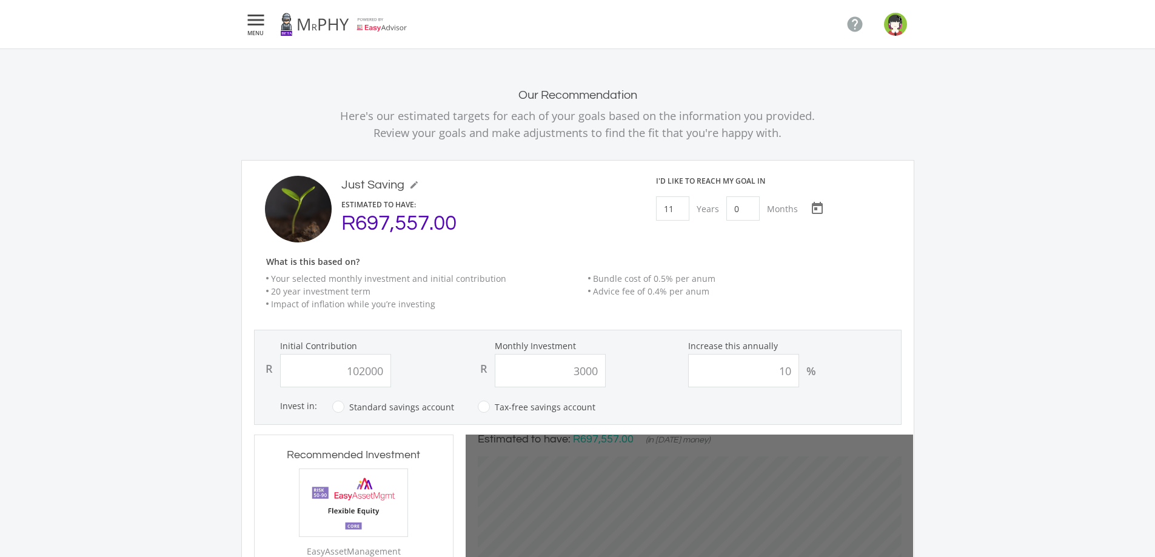
type input "3,000.00"
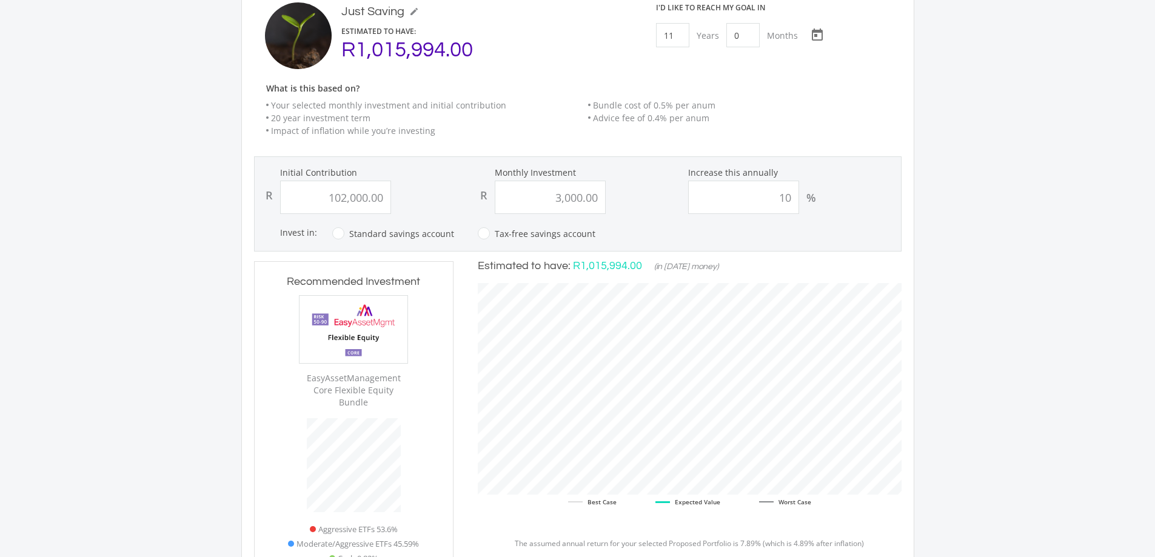
scroll to position [0, 0]
